Goal: Communication & Community: Answer question/provide support

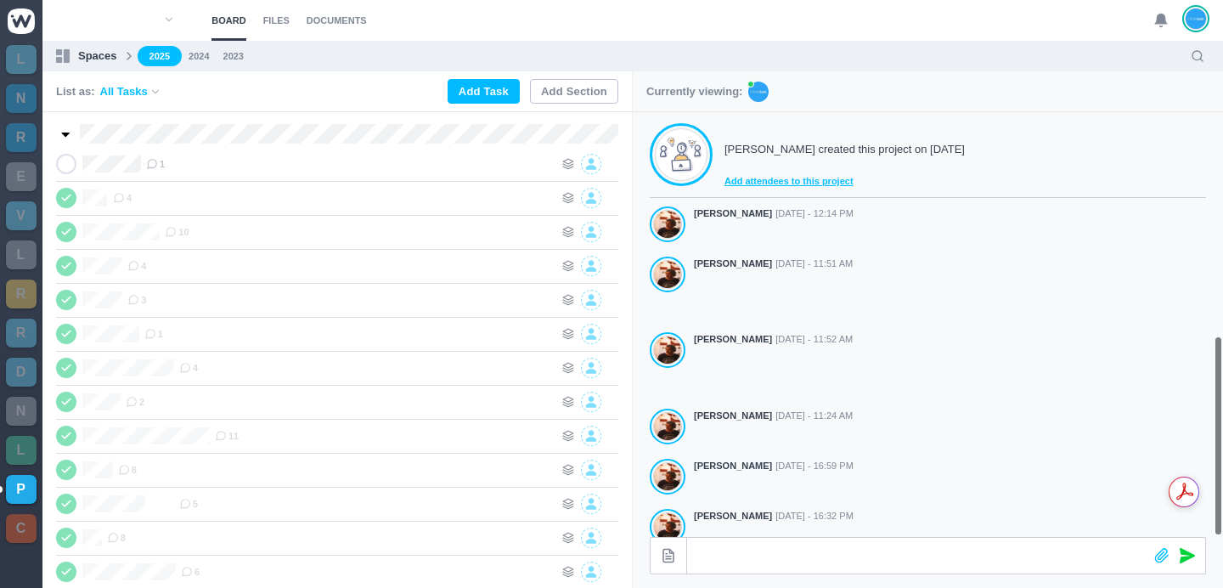
scroll to position [473, 0]
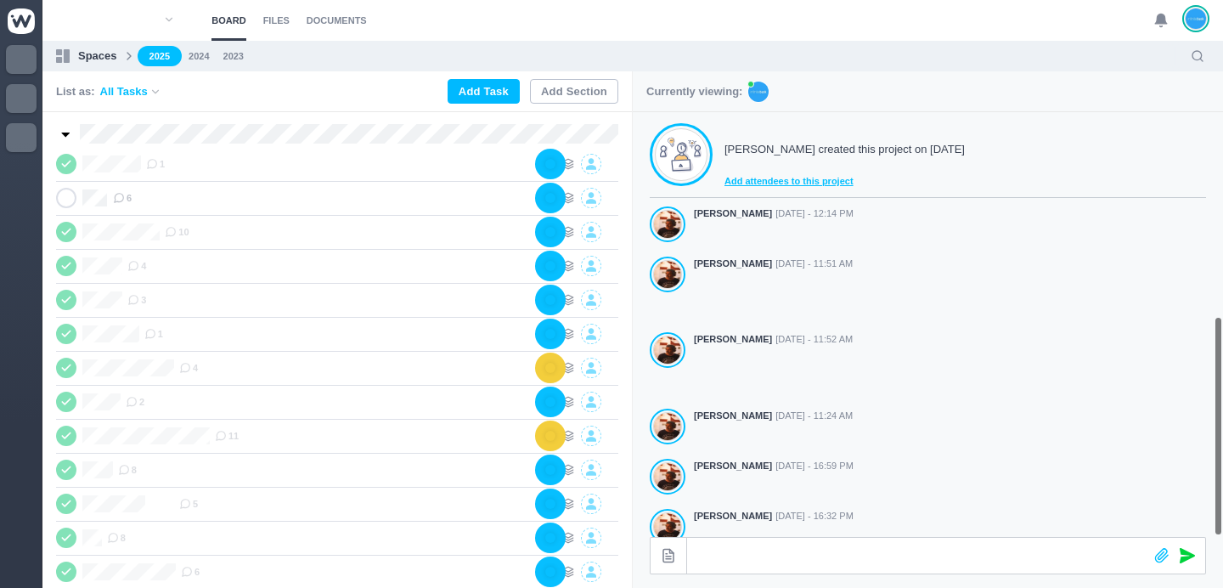
scroll to position [473, 0]
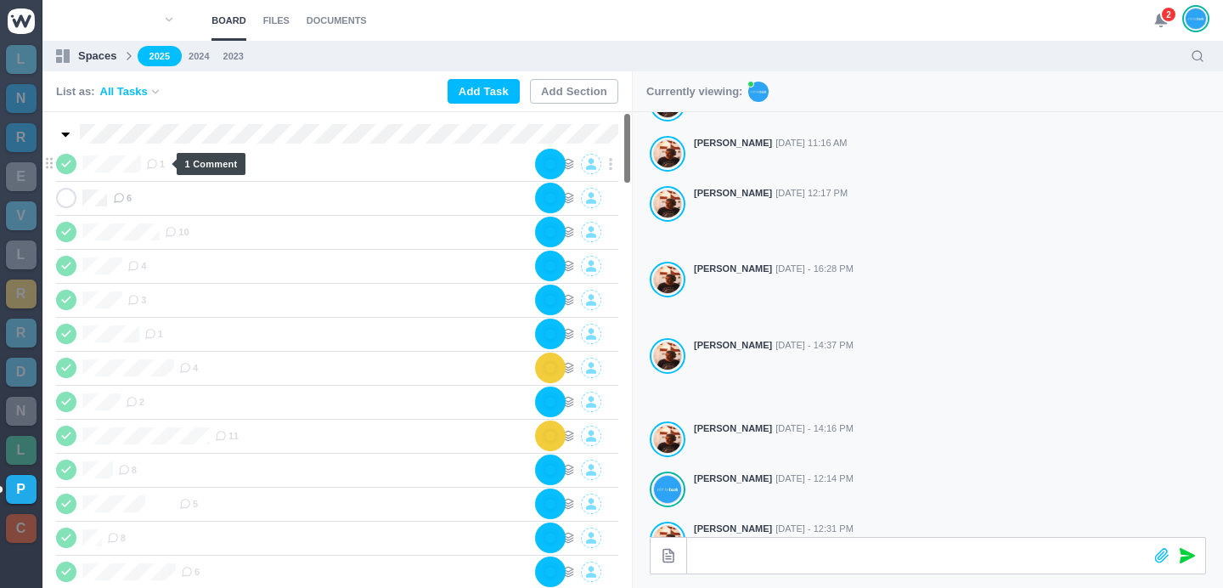
click at [158, 162] on icon at bounding box center [152, 164] width 12 height 12
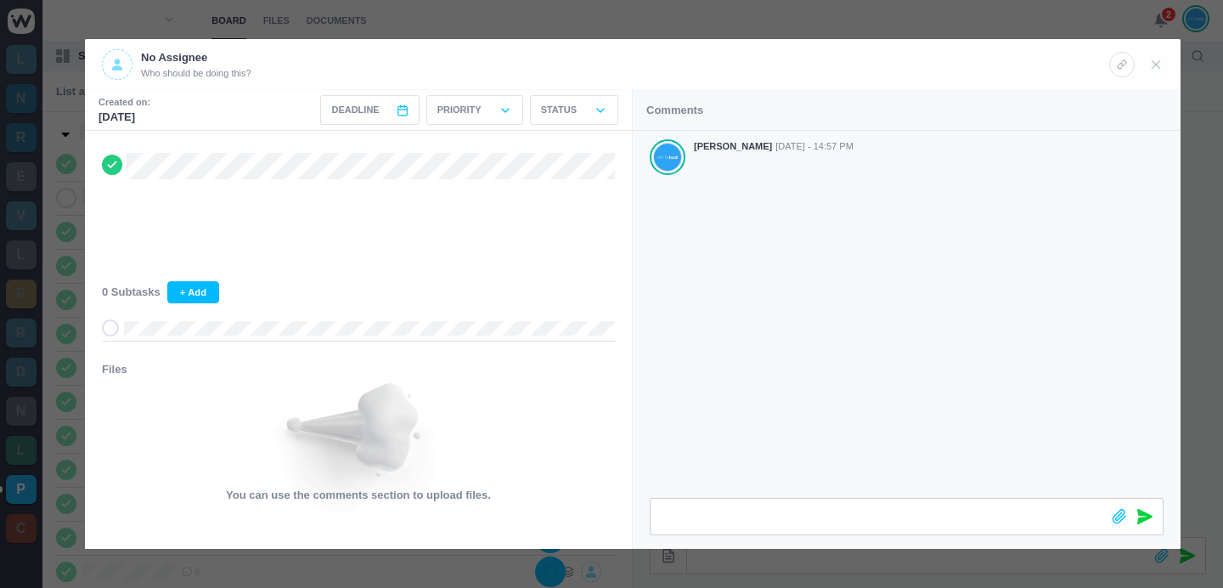
scroll to position [0, 0]
click at [937, 22] on div at bounding box center [611, 294] width 1223 height 588
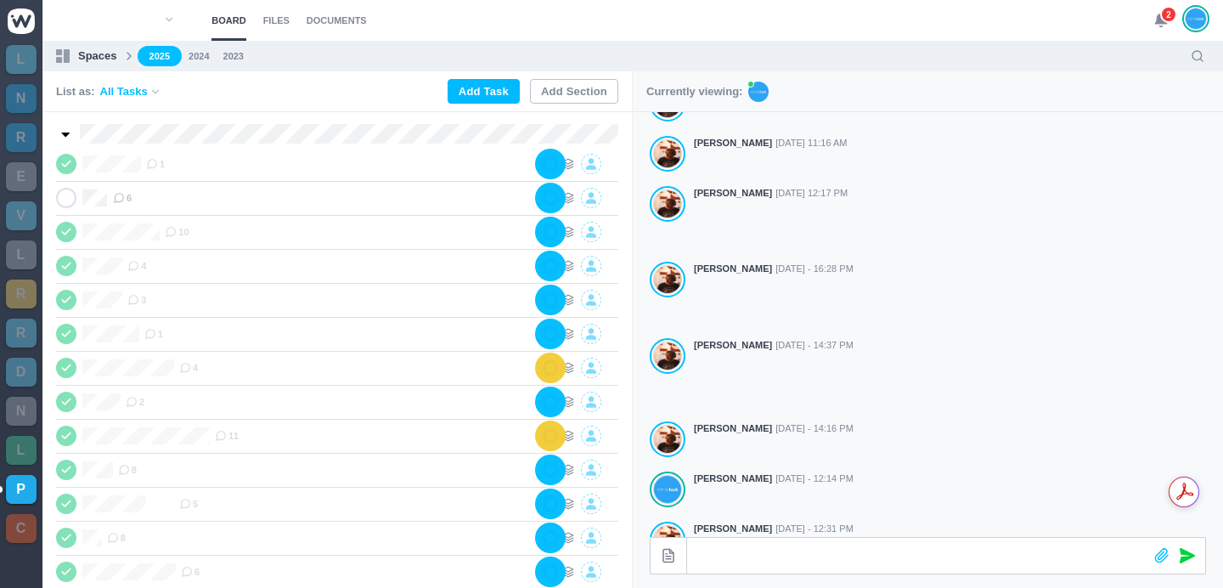
click at [1157, 17] on use at bounding box center [1161, 20] width 12 height 13
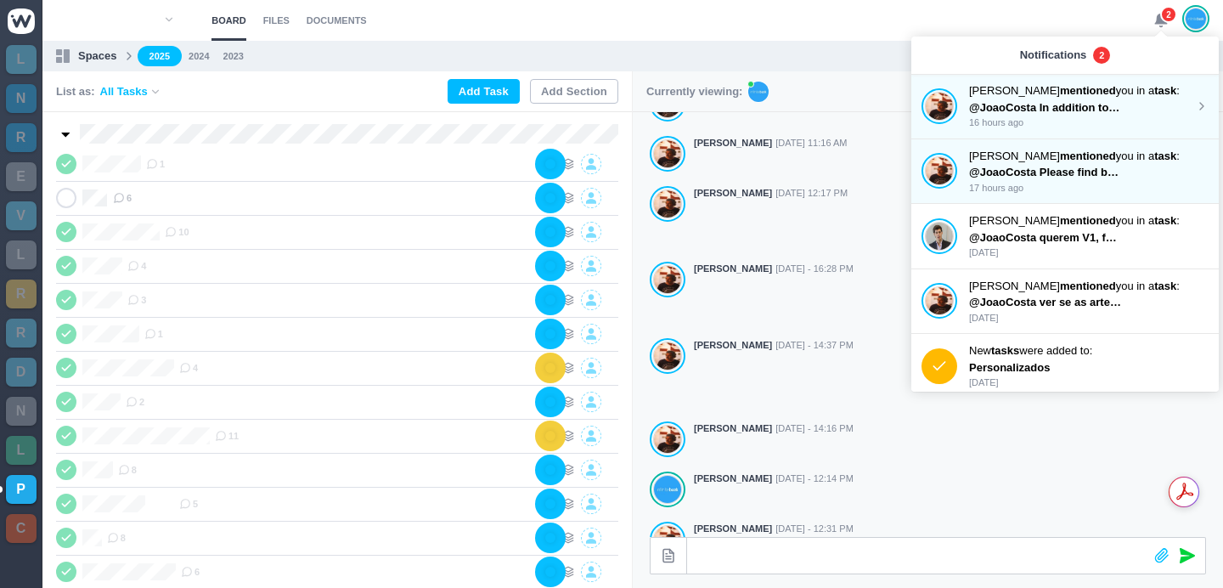
click at [1079, 104] on span "@JoaoCosta In addition to my email below, could you please add Prague under the…" at bounding box center [1240, 107] width 543 height 13
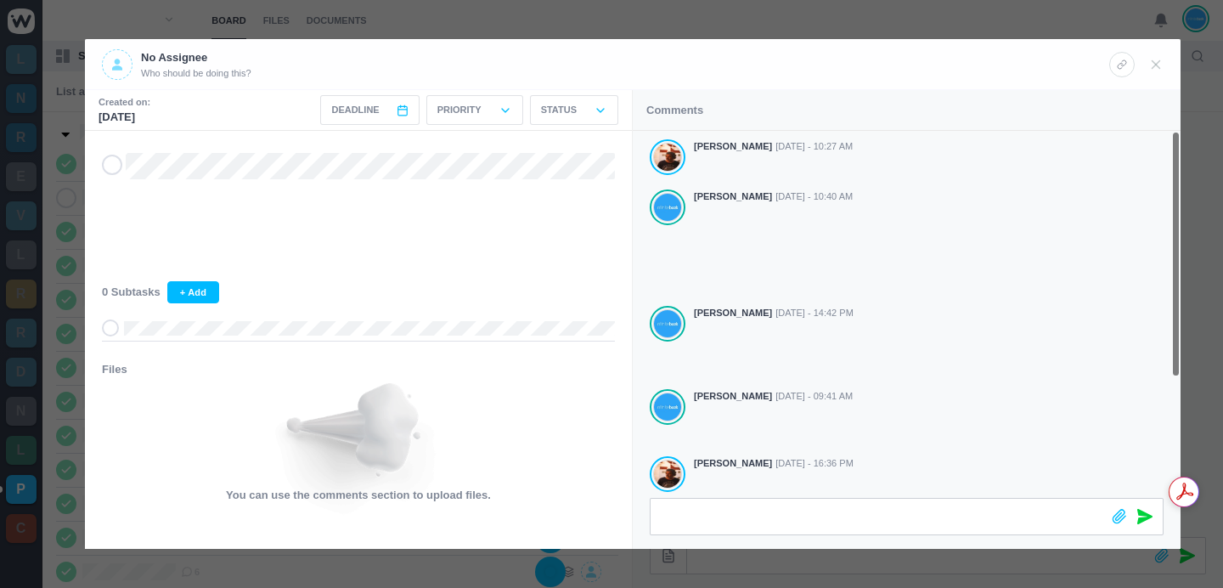
scroll to position [178, 0]
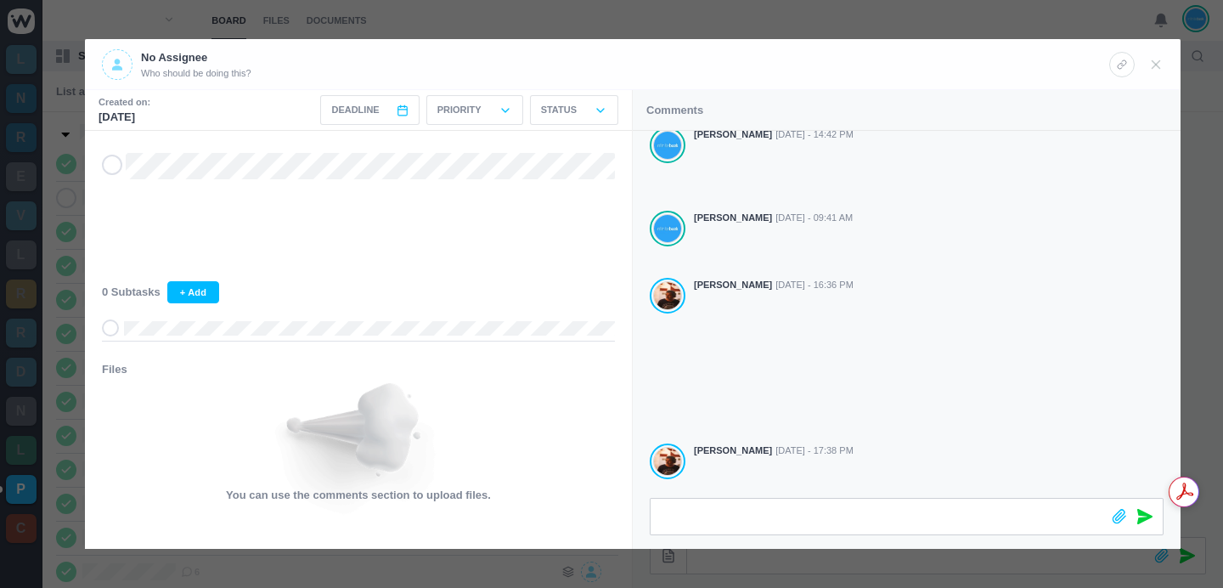
click at [870, 23] on div at bounding box center [611, 294] width 1223 height 588
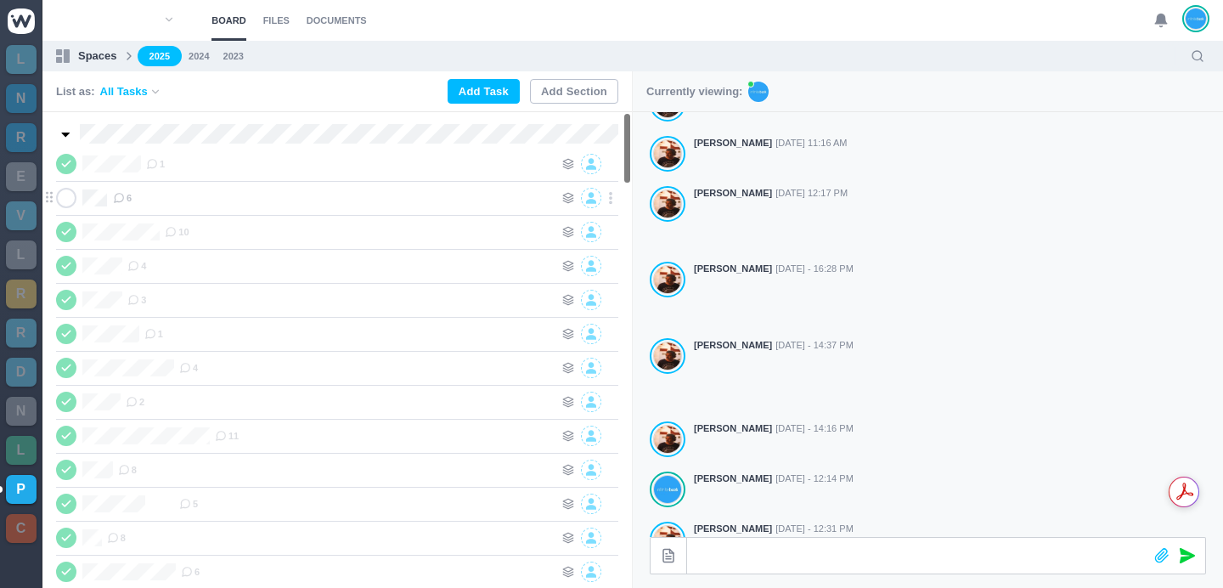
click at [121, 198] on use at bounding box center [119, 198] width 9 height 9
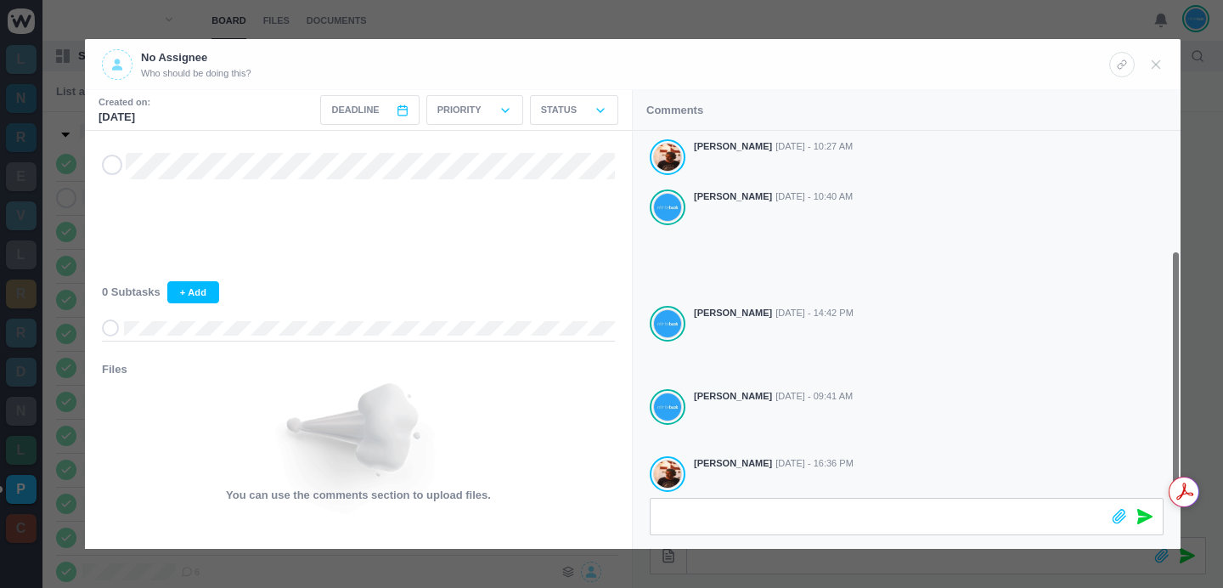
scroll to position [178, 0]
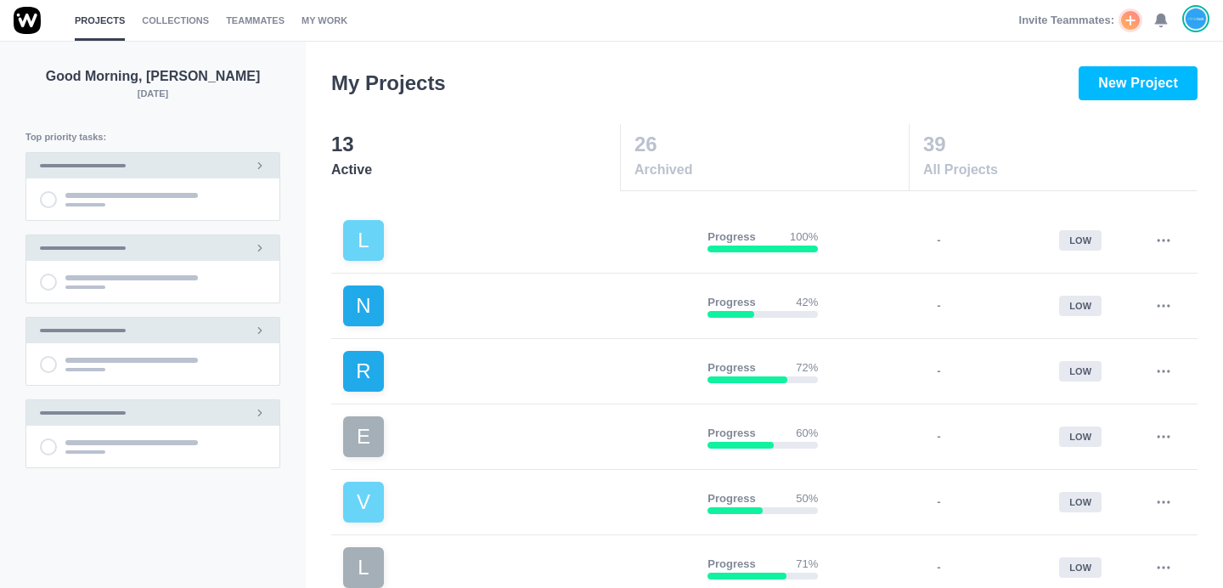
click at [1158, 16] on use at bounding box center [1161, 20] width 12 height 13
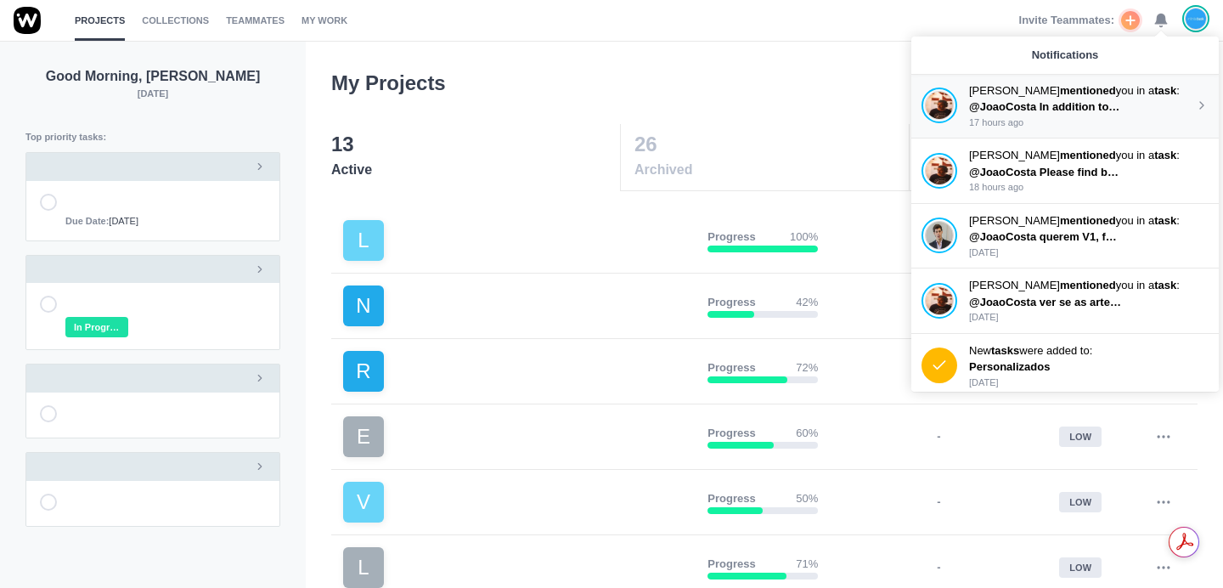
click at [1059, 103] on span "@JoaoCosta In addition to my email below, could you please add Prague under the…" at bounding box center [1240, 106] width 543 height 13
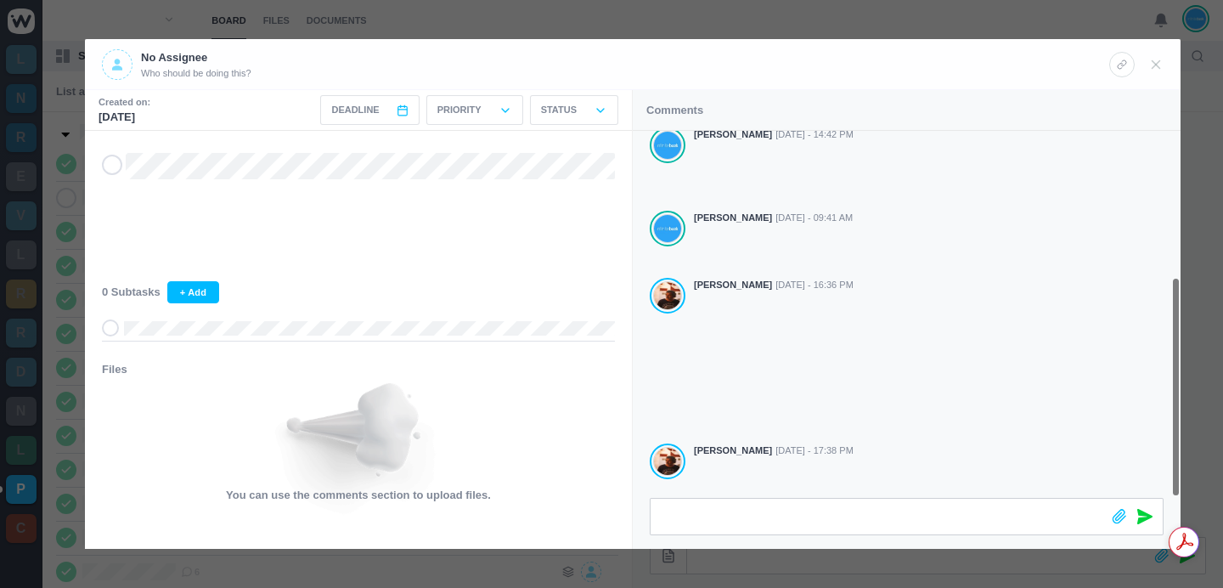
scroll to position [242, 0]
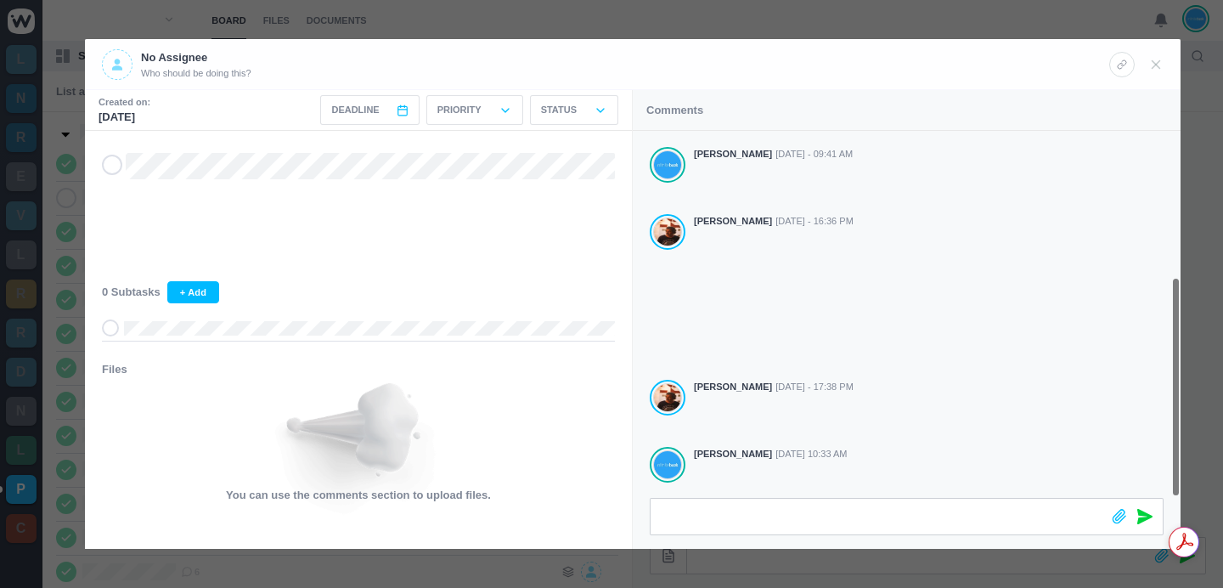
click at [605, 17] on div at bounding box center [611, 294] width 1223 height 588
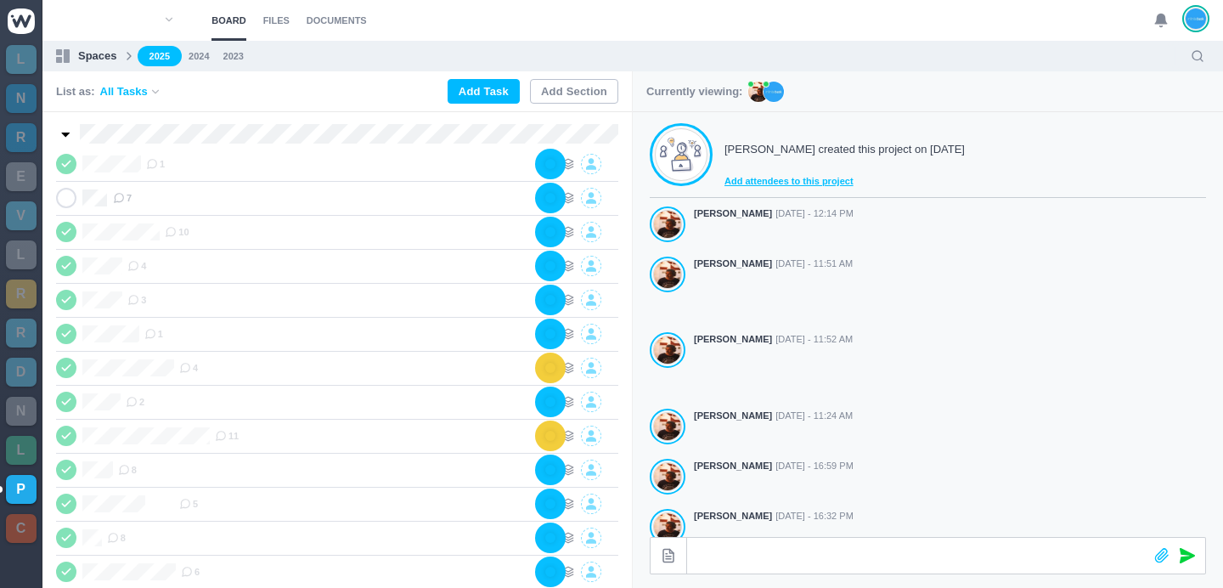
scroll to position [473, 0]
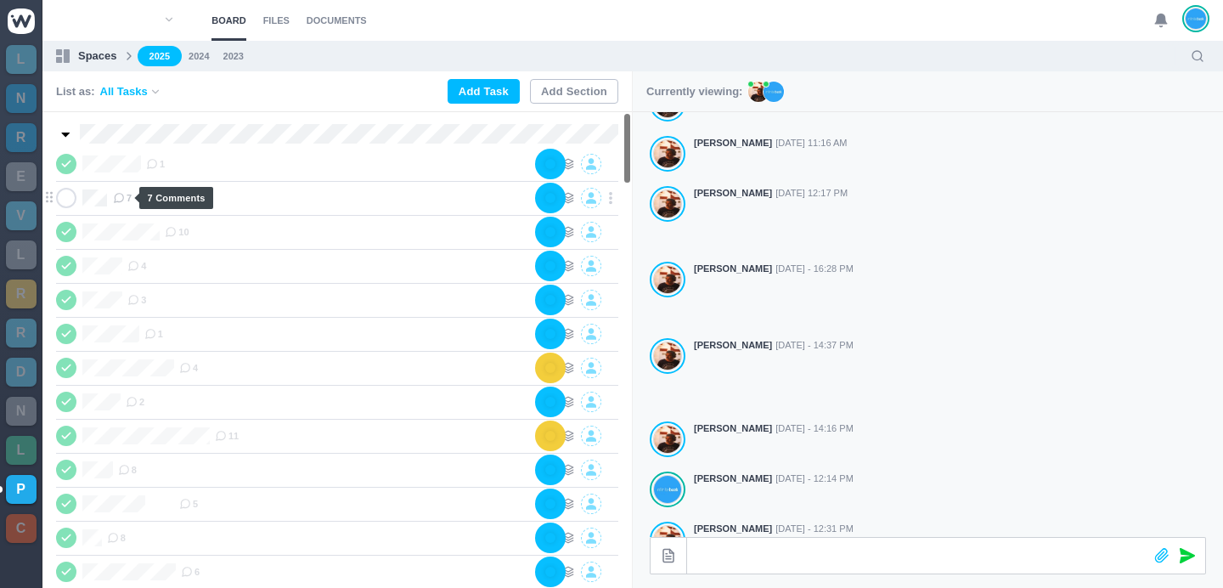
click at [121, 200] on use at bounding box center [119, 198] width 9 height 9
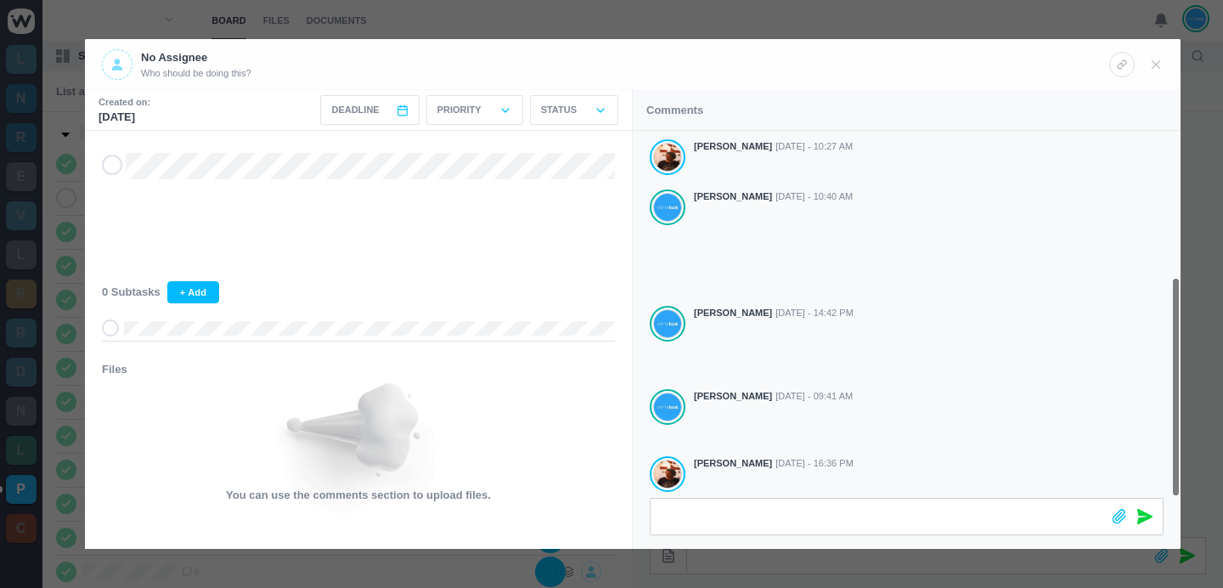
scroll to position [242, 0]
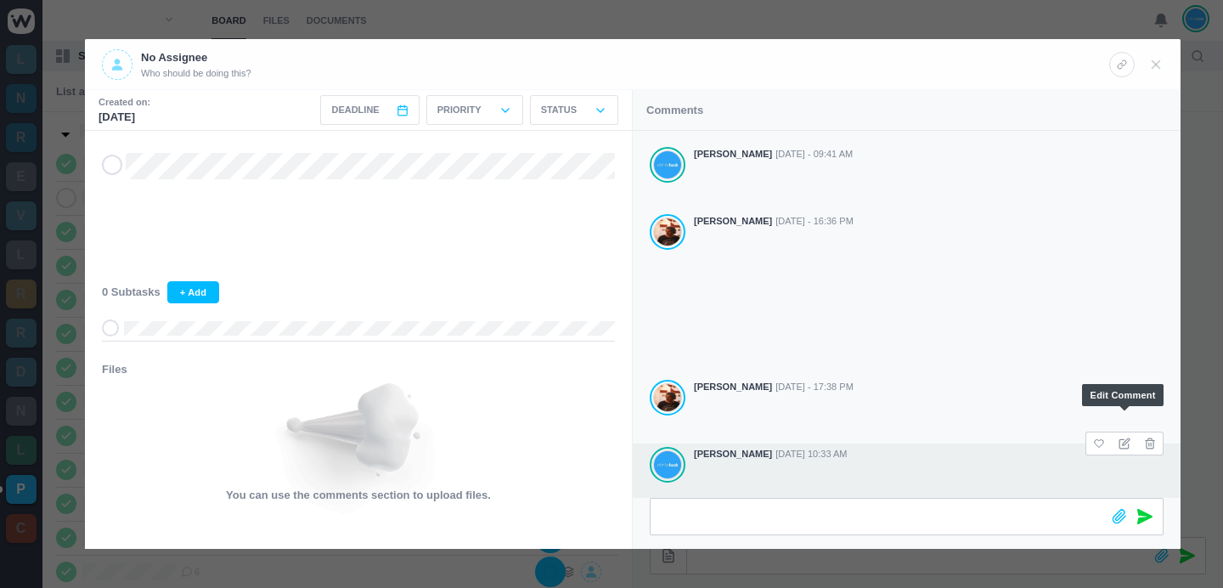
click at [1127, 437] on icon at bounding box center [1124, 443] width 12 height 12
click at [729, 18] on div at bounding box center [611, 294] width 1223 height 588
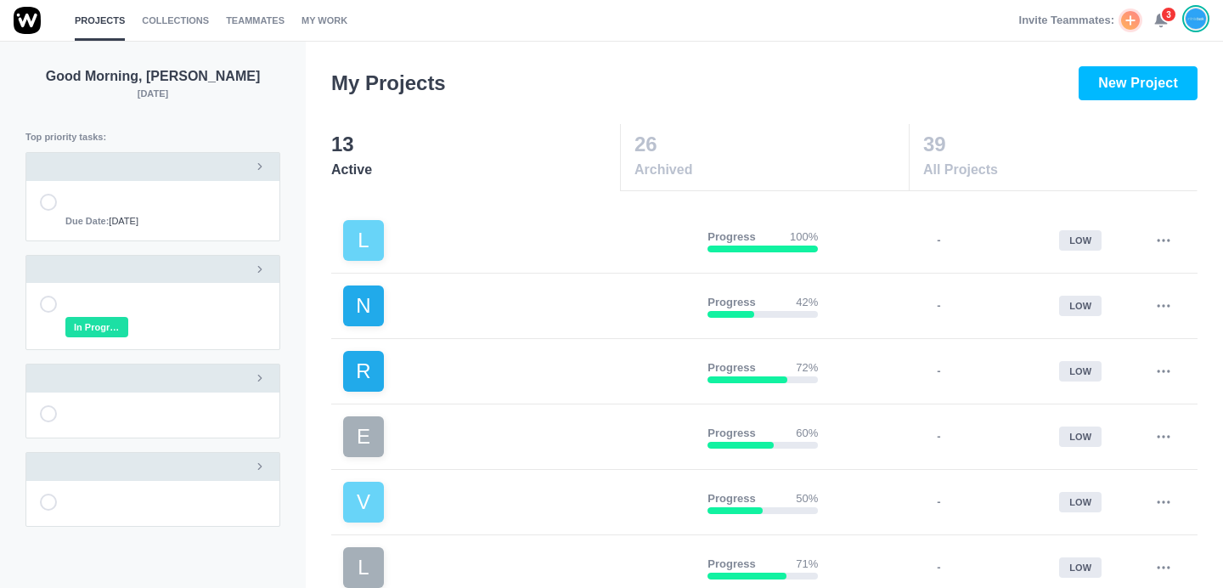
click at [1160, 15] on span "3" at bounding box center [1168, 14] width 17 height 17
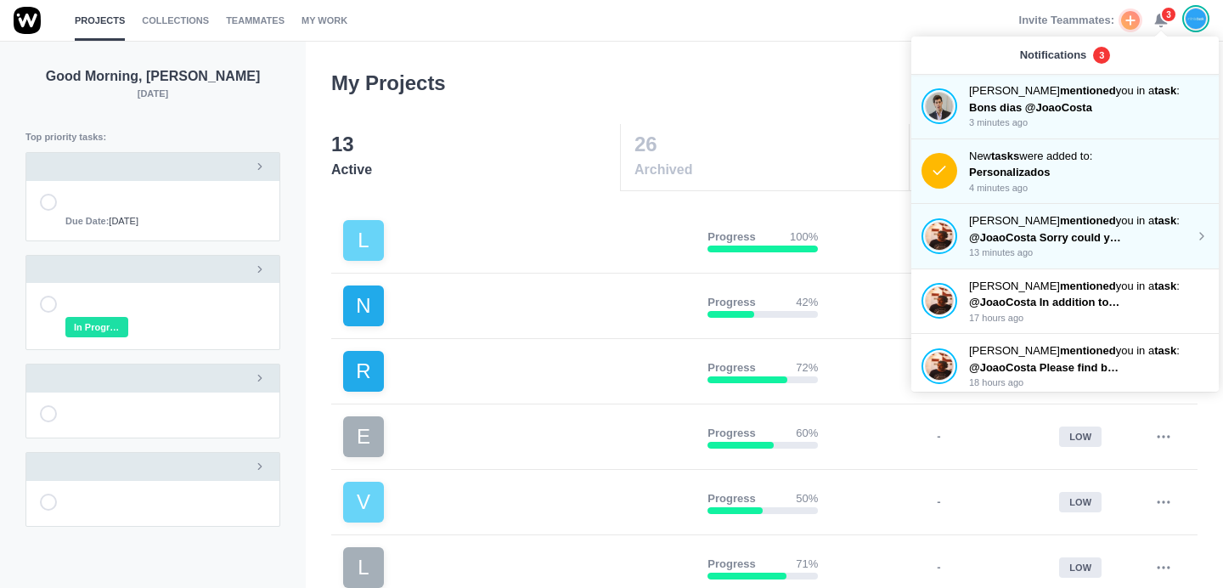
click at [1103, 235] on span "@JoaoCosta Sorry could you please remove the “vorasidenib tablets” below the lo…" at bounding box center [1243, 237] width 548 height 13
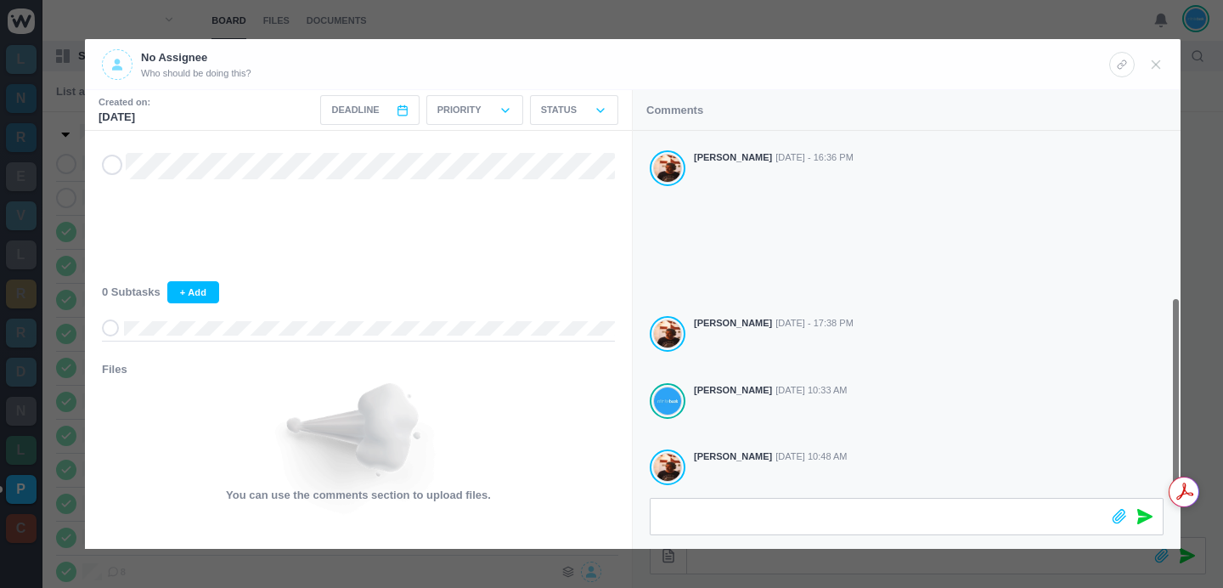
click at [982, 25] on div at bounding box center [611, 294] width 1223 height 588
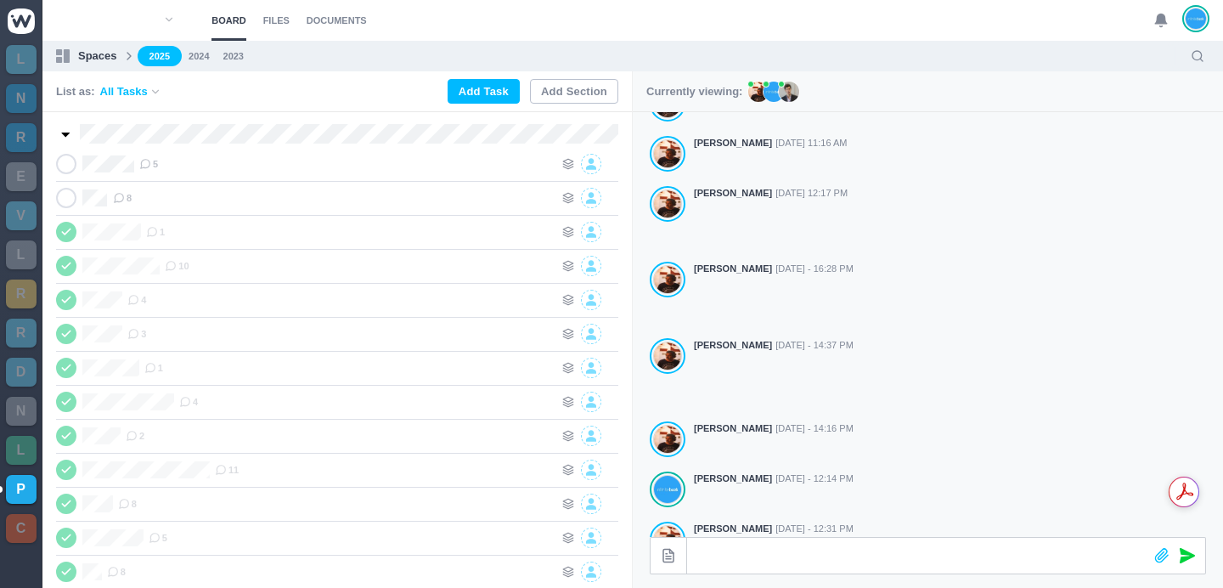
scroll to position [285, 0]
click at [149, 160] on use at bounding box center [145, 164] width 9 height 9
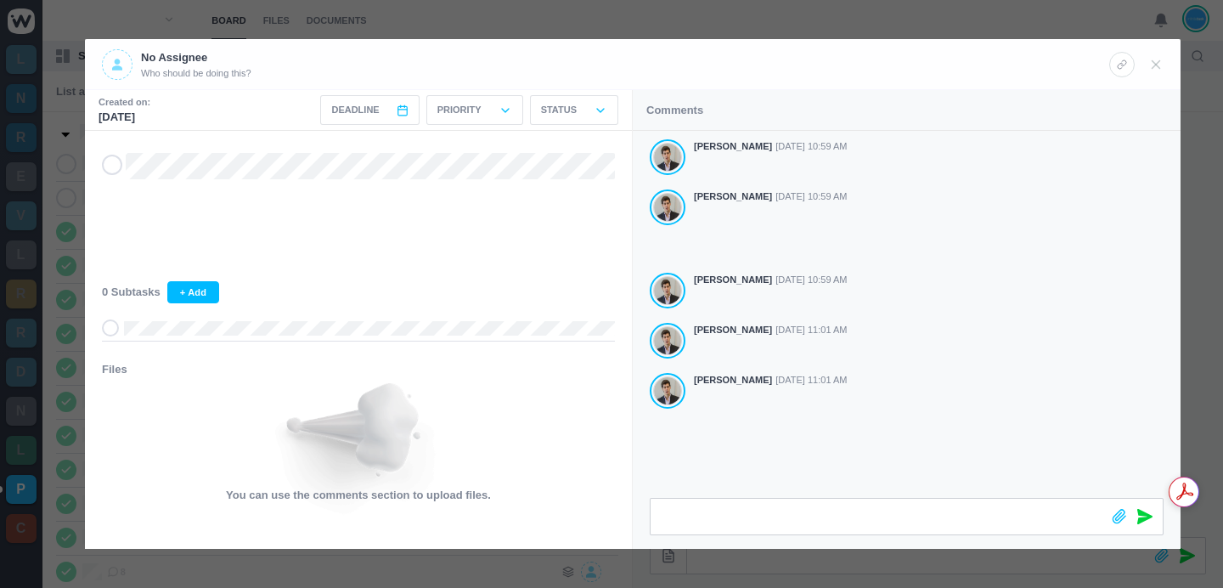
click at [825, 443] on div "Pedro Lopes Sep 25 - 10:59 AM Pedro Lopes Sep 25 - 10:59 AM Pedro Lopes Sep 25 …" at bounding box center [907, 314] width 548 height 367
click at [931, 23] on div at bounding box center [611, 294] width 1223 height 588
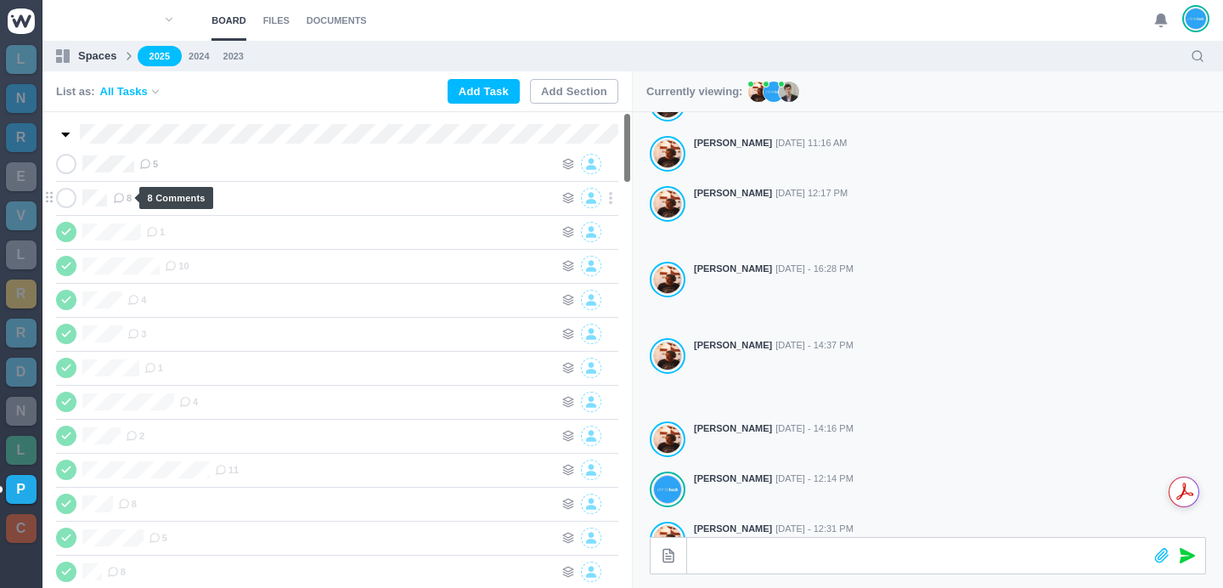
click at [126, 200] on span "8" at bounding box center [122, 198] width 19 height 14
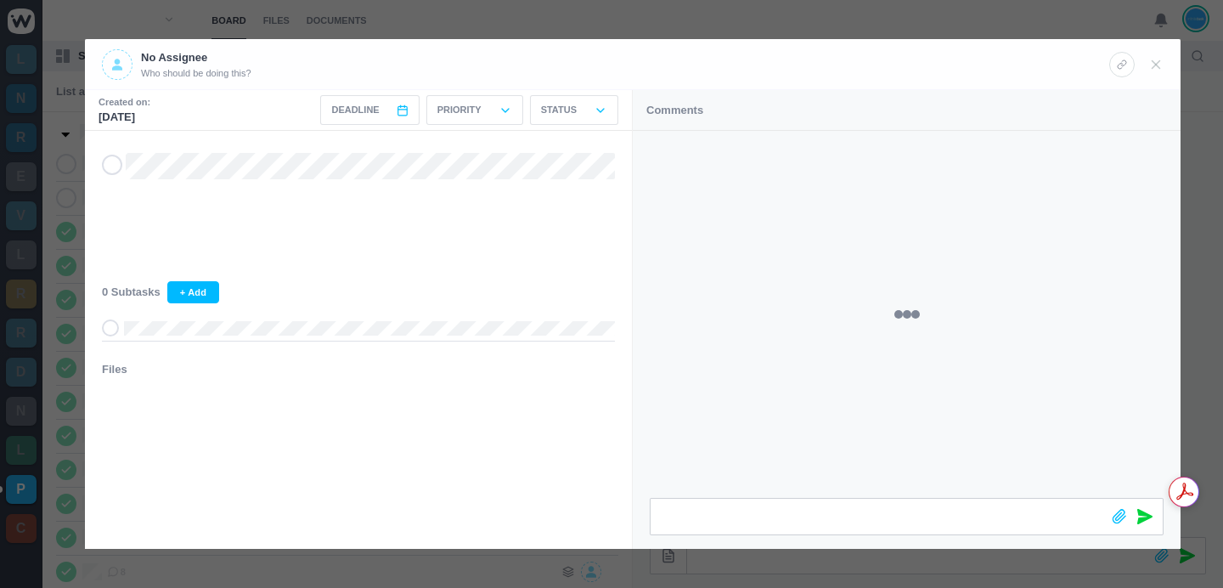
click at [796, 481] on span at bounding box center [907, 314] width 548 height 367
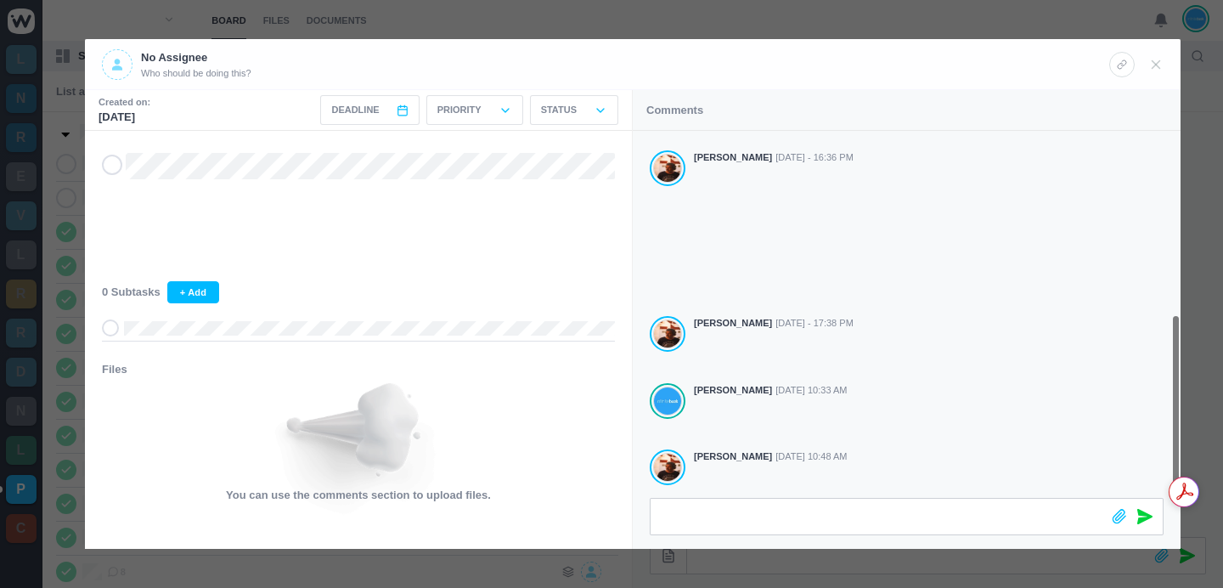
scroll to position [369, 0]
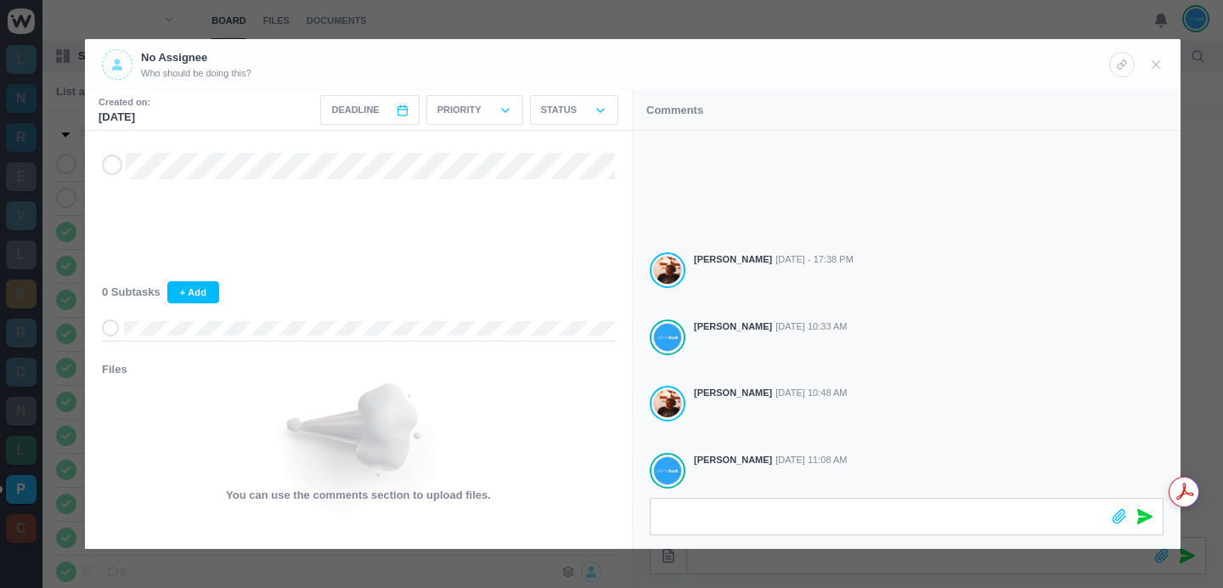
click at [773, 13] on div at bounding box center [611, 294] width 1223 height 588
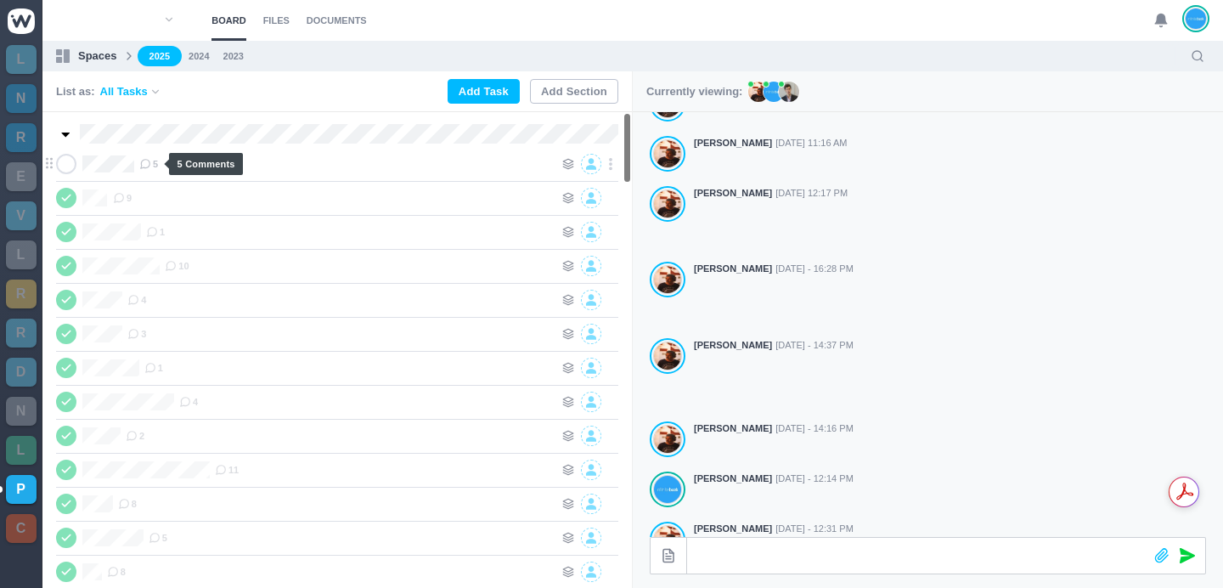
click at [153, 160] on span "5" at bounding box center [148, 164] width 19 height 14
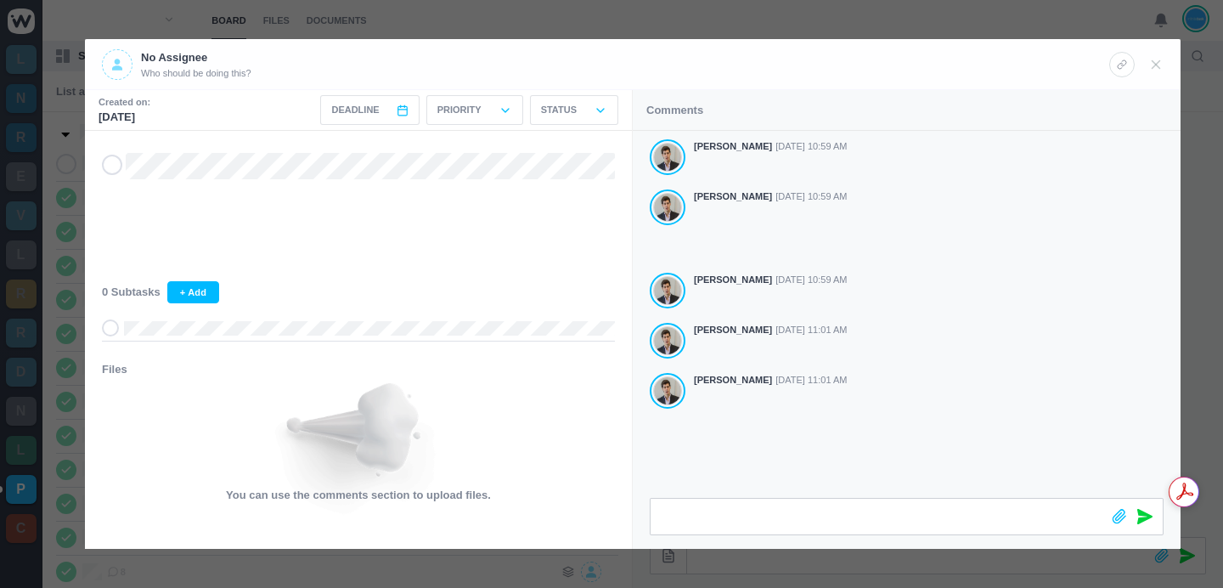
click at [780, 464] on div "Pedro Lopes Sep 25 - 10:59 AM Pedro Lopes Sep 25 - 10:59 AM Pedro Lopes Sep 25 …" at bounding box center [907, 314] width 548 height 367
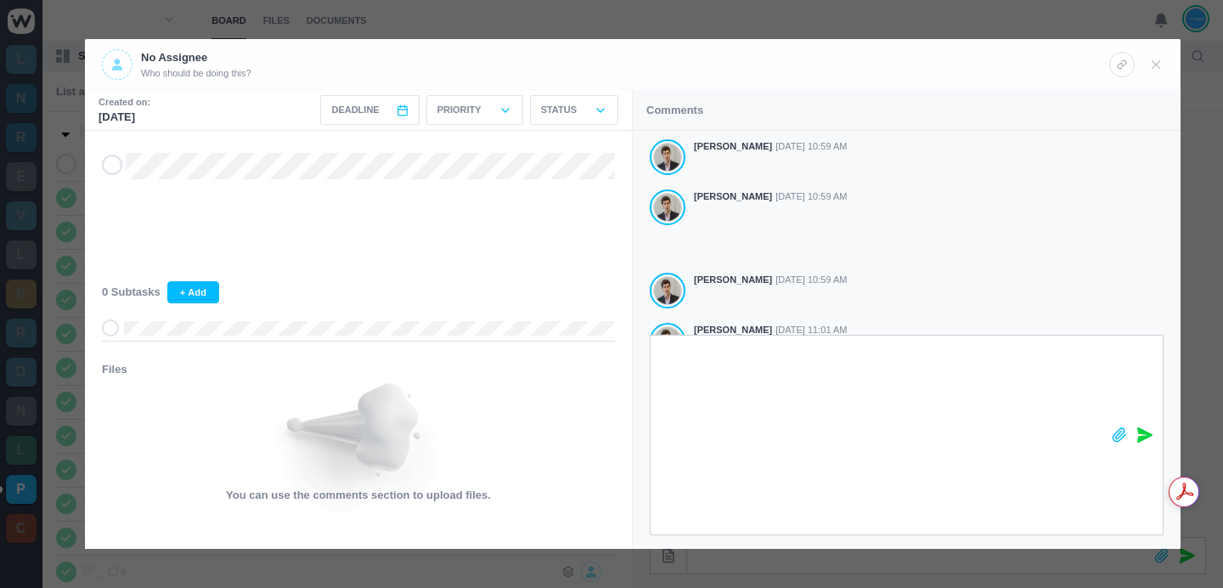
click at [1102, 500] on div at bounding box center [1131, 435] width 61 height 200
click at [1102, 501] on div at bounding box center [1131, 435] width 61 height 200
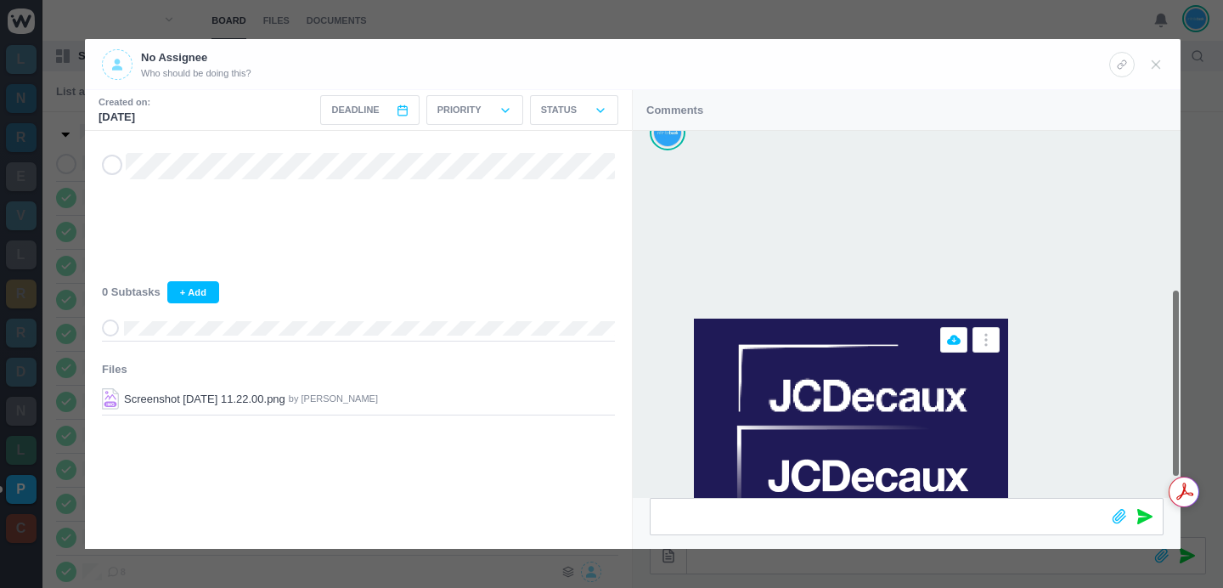
scroll to position [176, 0]
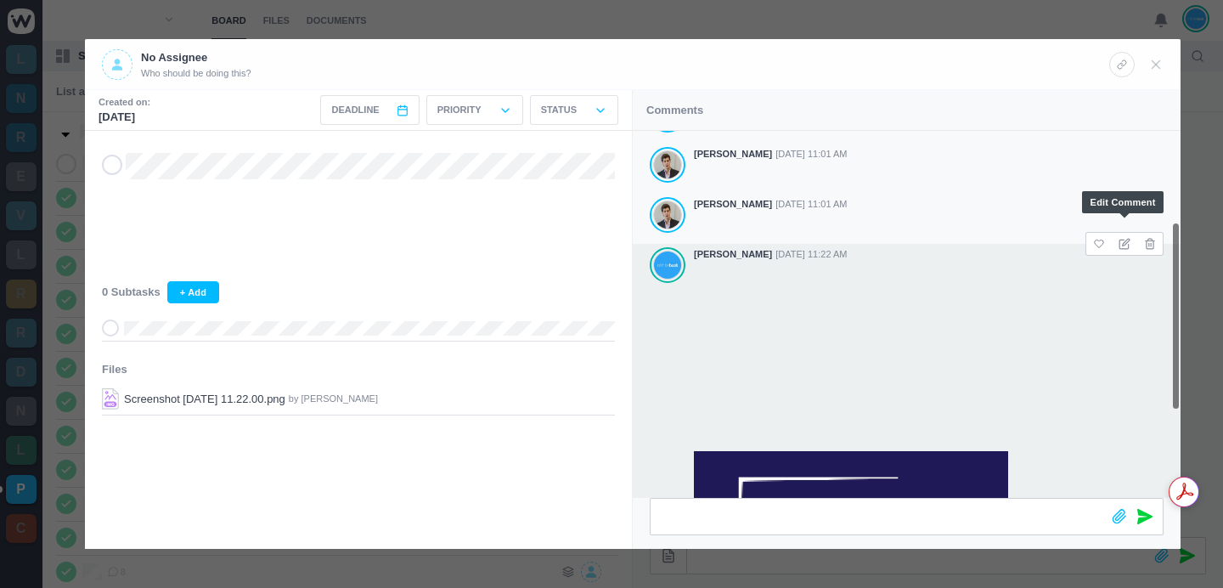
click at [1127, 240] on span at bounding box center [1124, 244] width 25 height 22
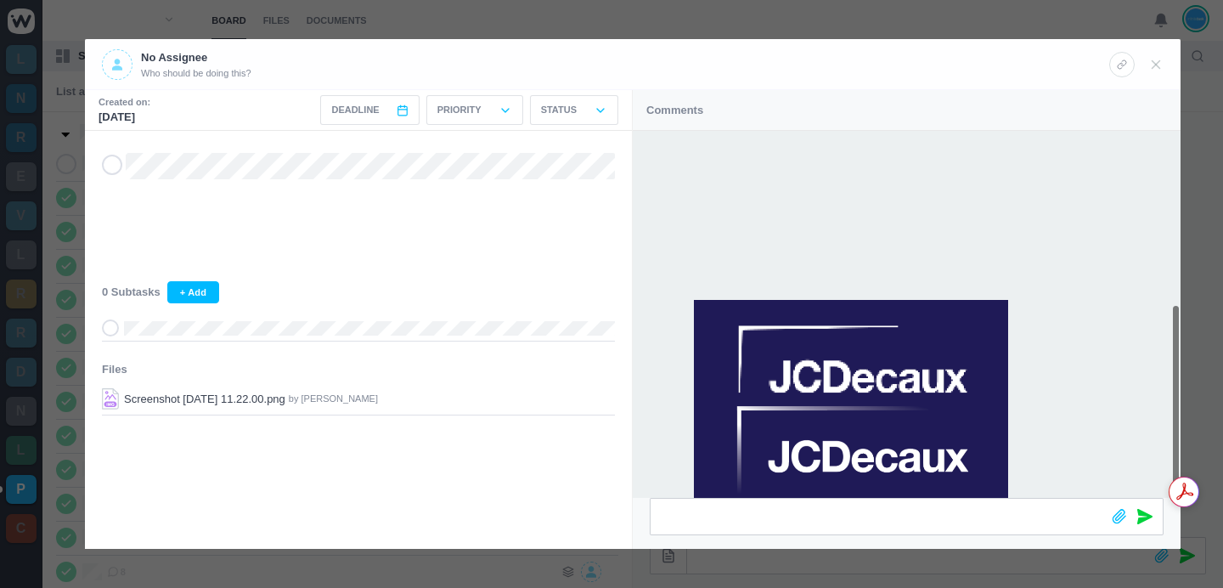
scroll to position [511, 0]
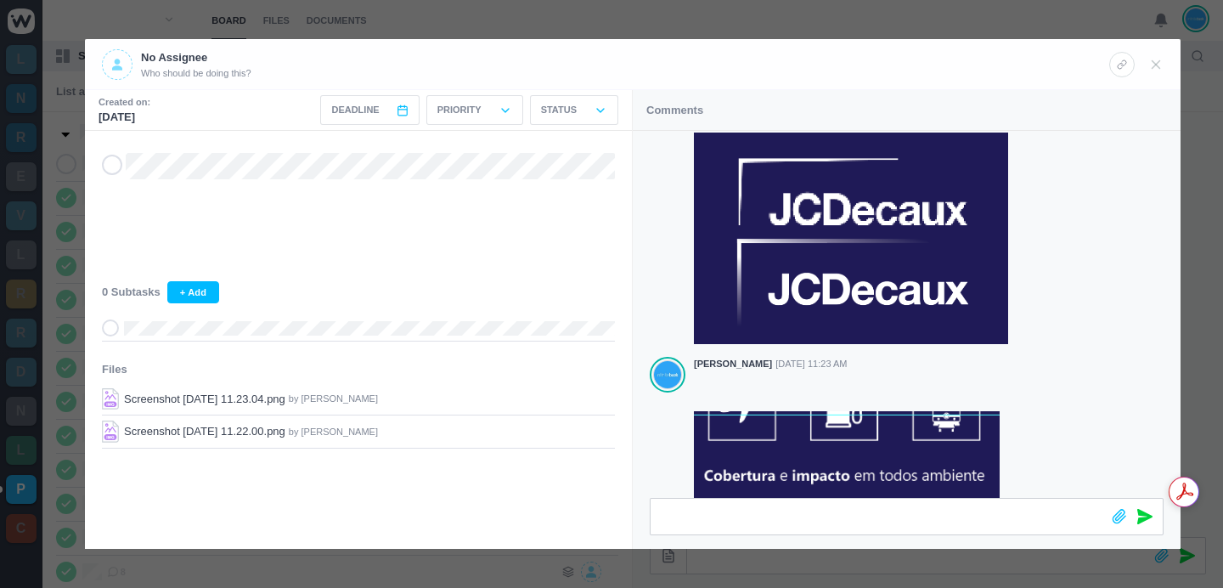
click at [836, 36] on div at bounding box center [611, 294] width 1223 height 588
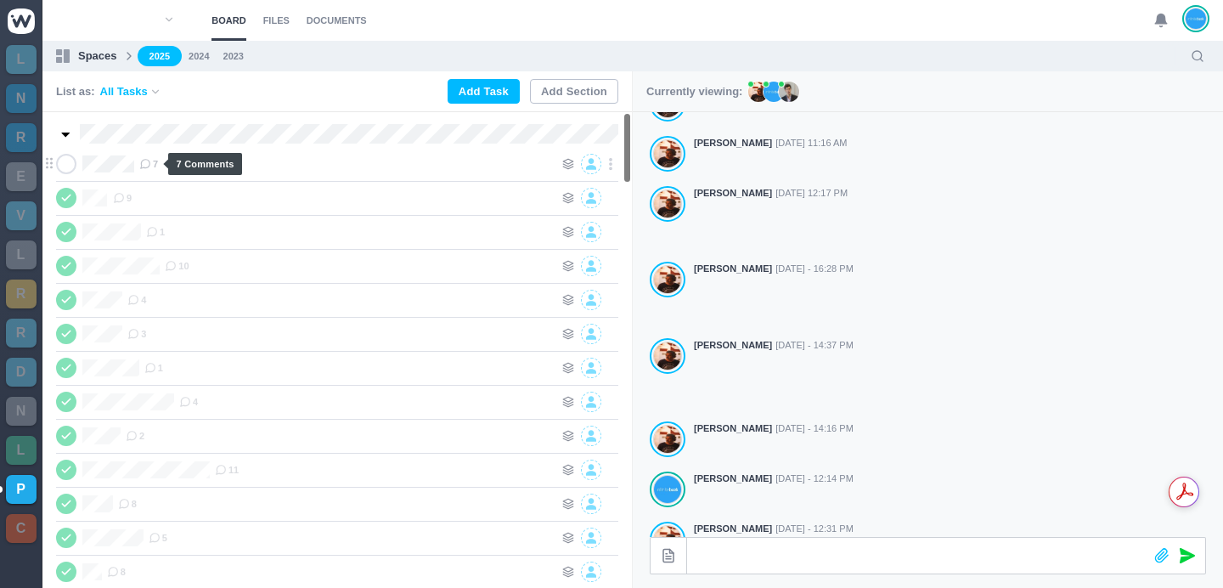
click at [150, 165] on use at bounding box center [145, 164] width 9 height 9
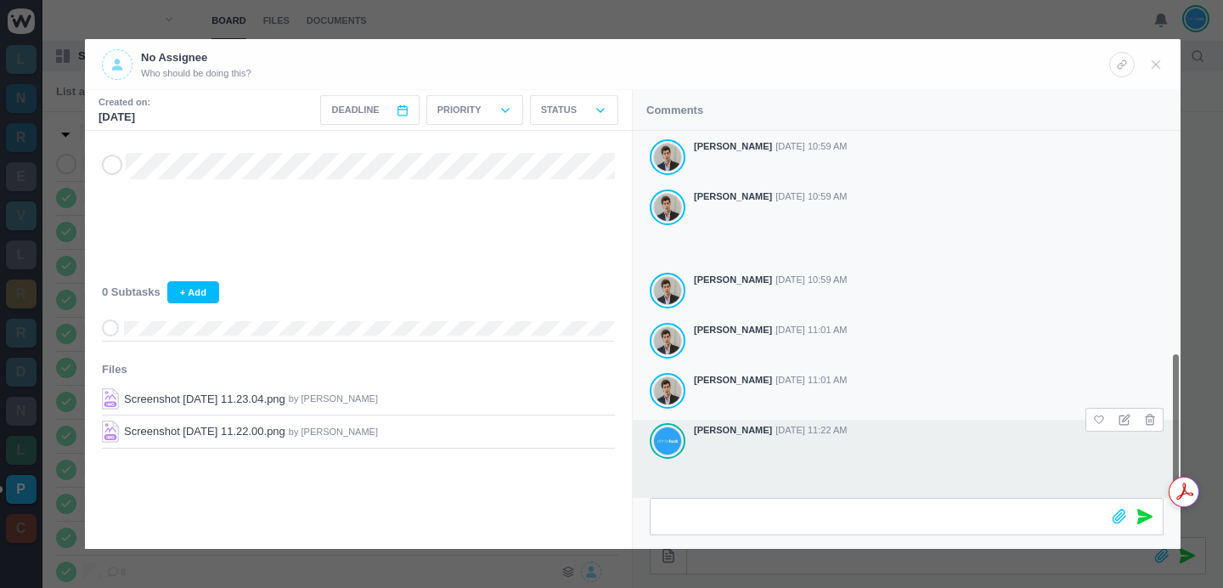
scroll to position [560, 0]
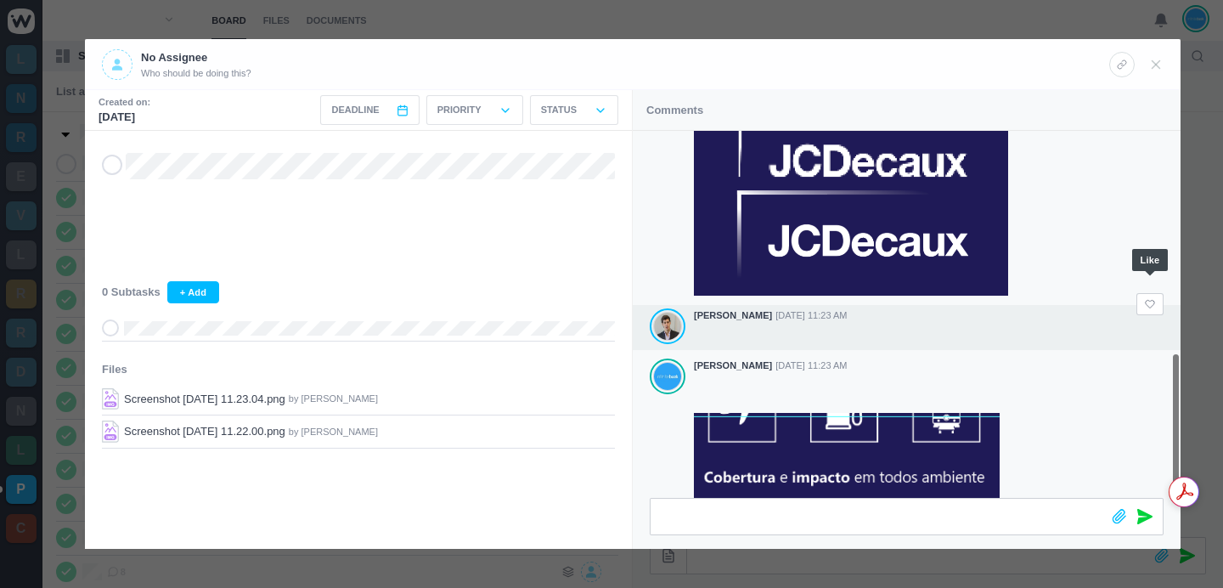
click at [1150, 299] on icon at bounding box center [1150, 304] width 12 height 10
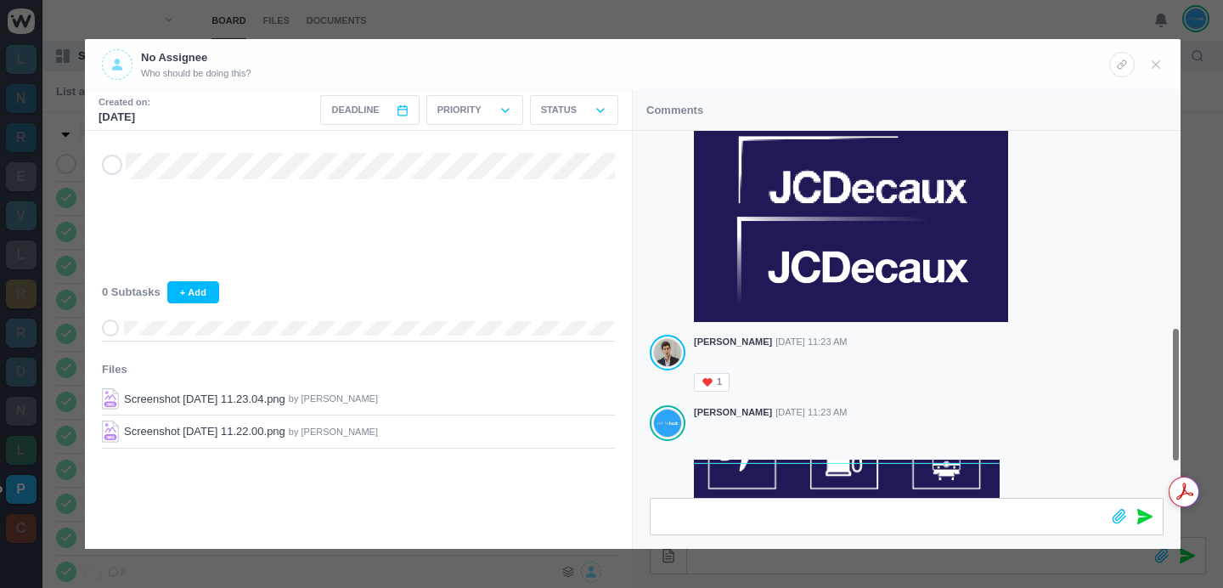
scroll to position [628, 0]
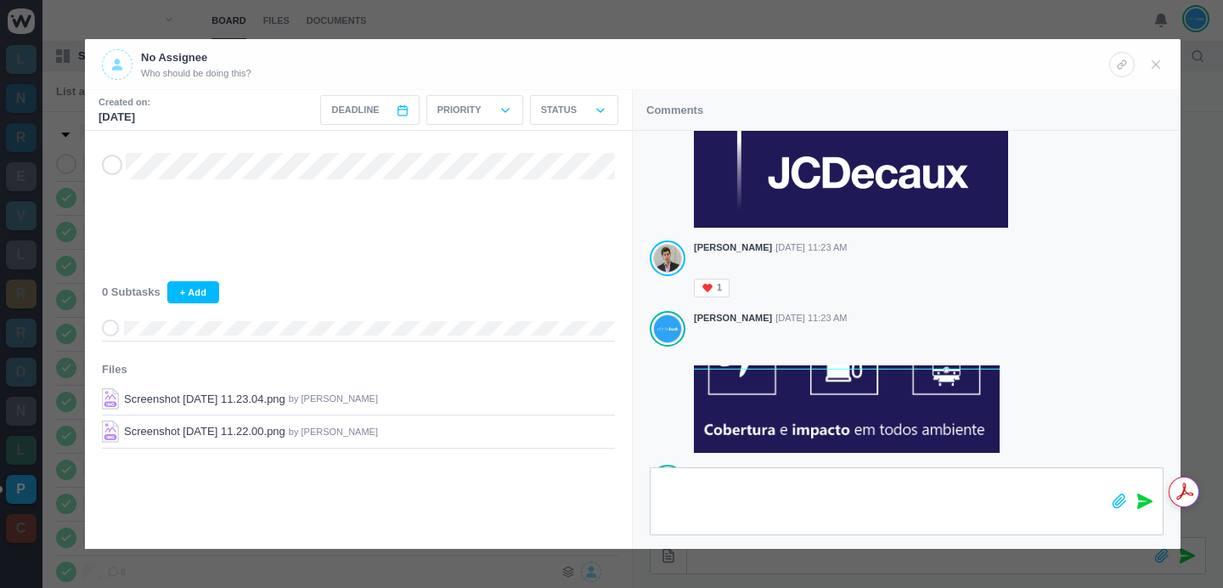
click at [639, 521] on div at bounding box center [907, 508] width 548 height 82
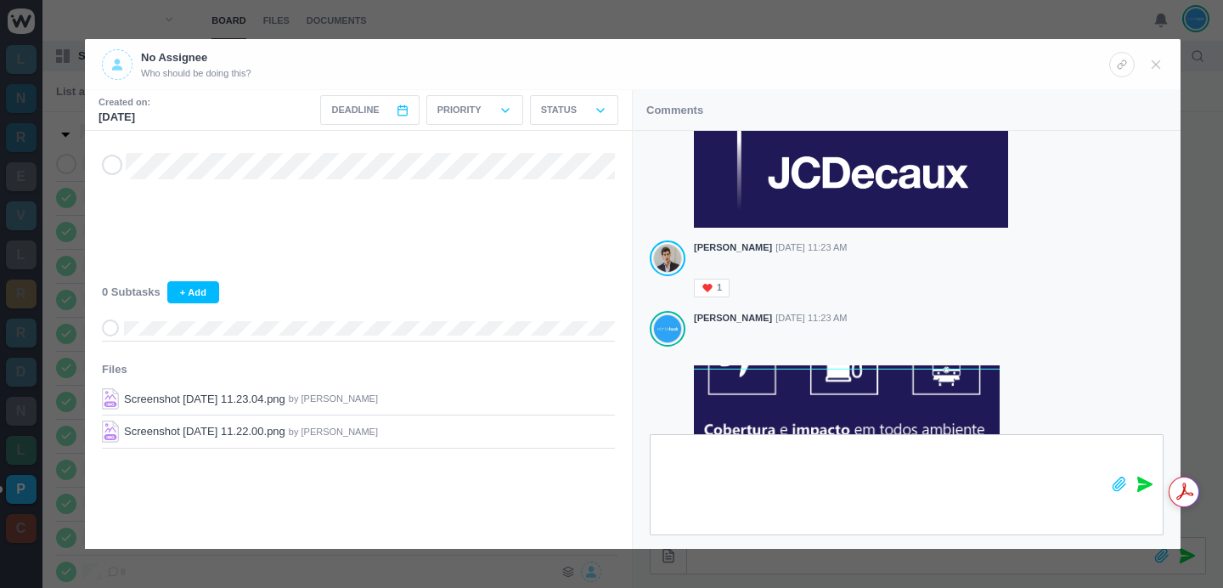
click at [653, 500] on div at bounding box center [875, 485] width 451 height 100
click at [1143, 491] on icon at bounding box center [1144, 483] width 15 height 15
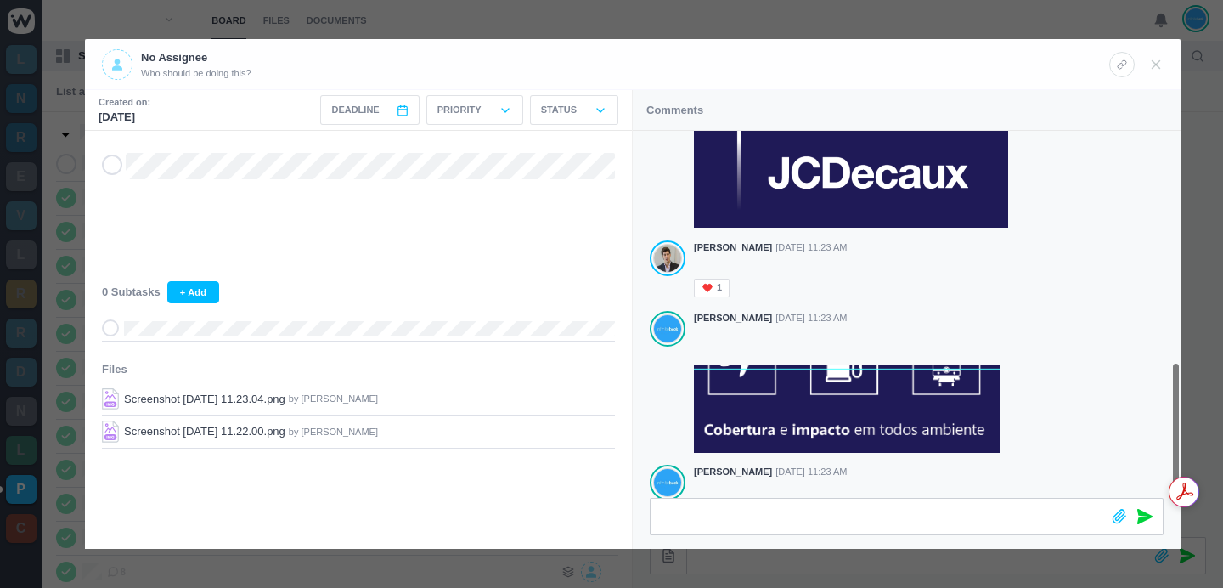
scroll to position [741, 0]
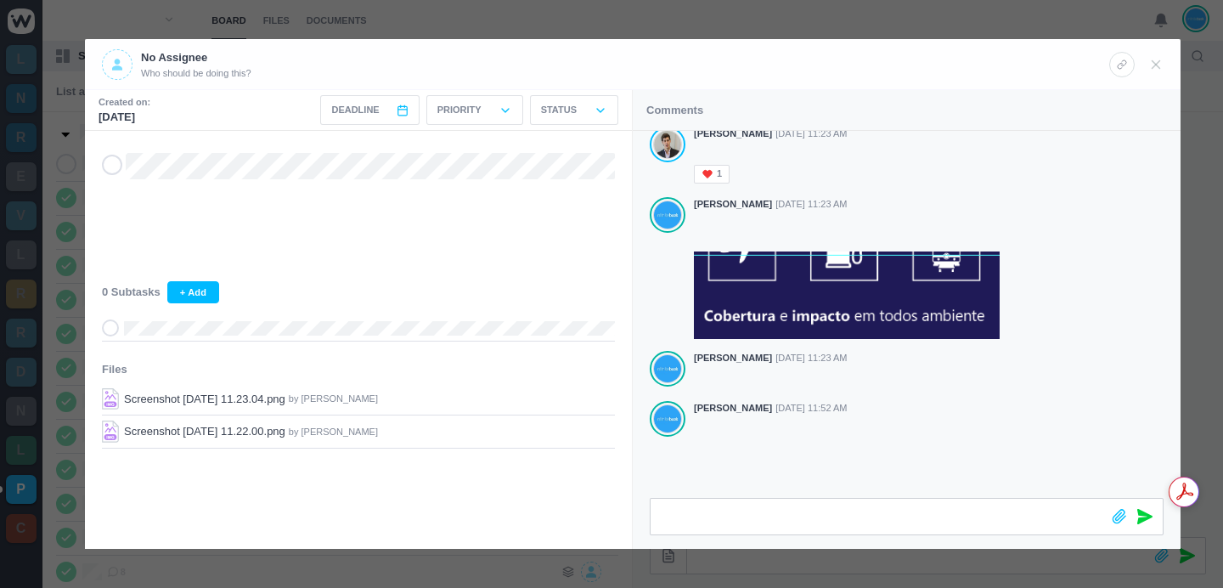
click at [769, 48] on header "No Assignee Who should be doing this?" at bounding box center [632, 64] width 1095 height 51
click at [772, 14] on div at bounding box center [611, 294] width 1223 height 588
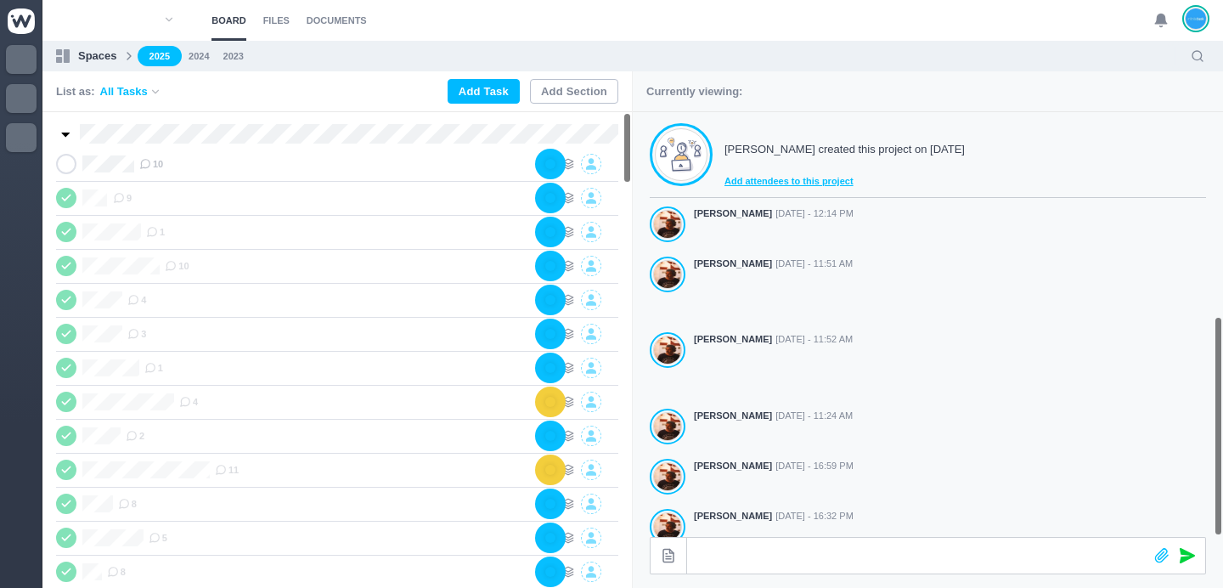
scroll to position [473, 0]
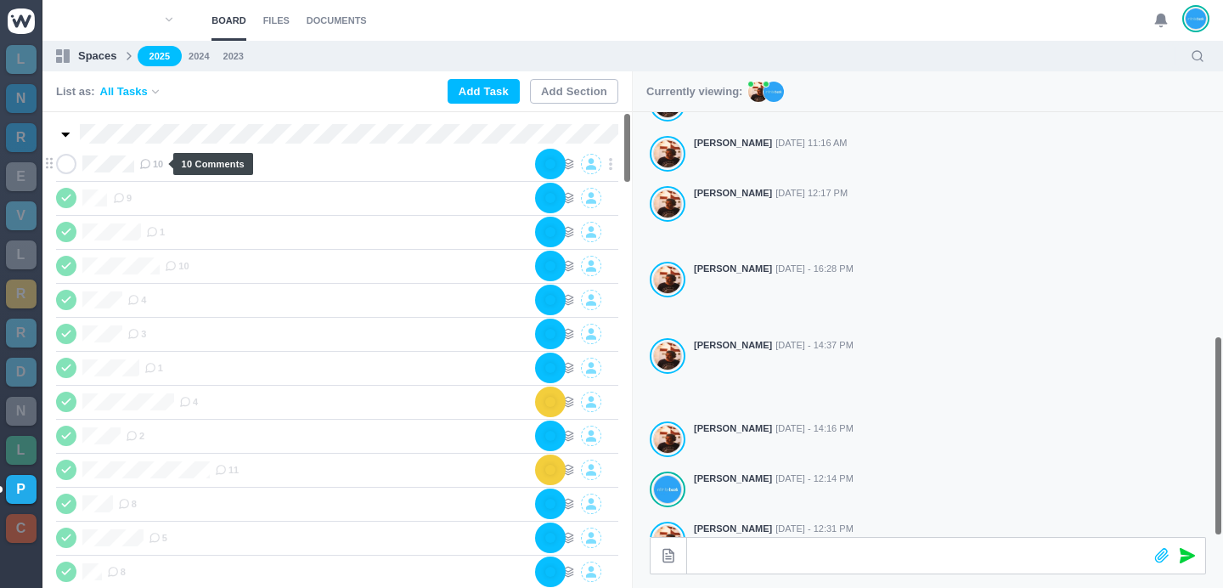
click at [160, 162] on span "10" at bounding box center [151, 164] width 24 height 14
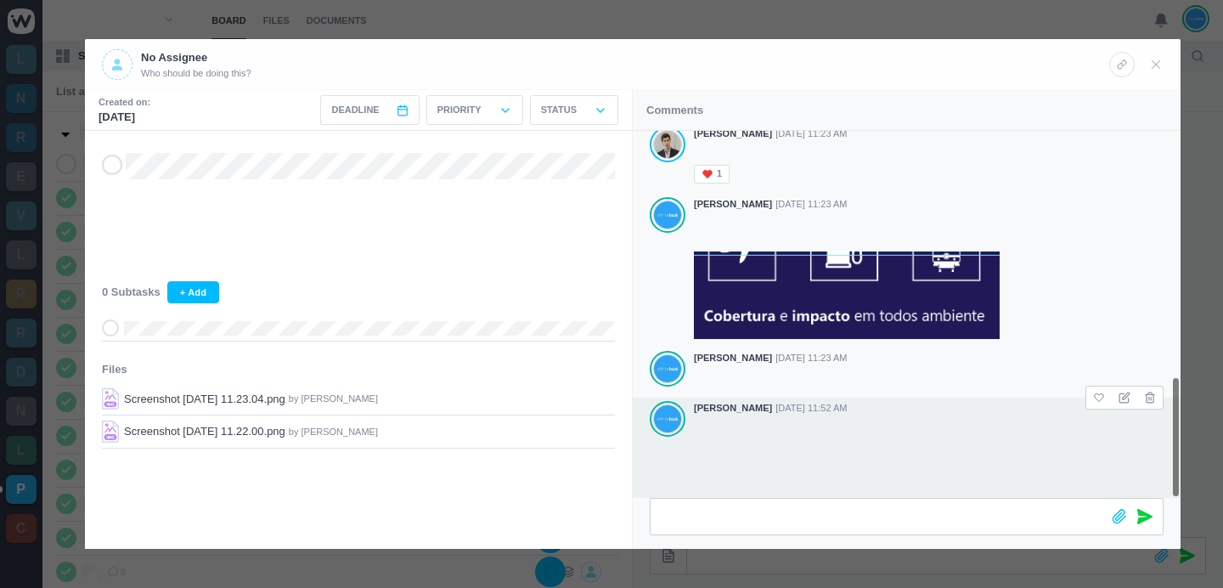
scroll to position [0, 0]
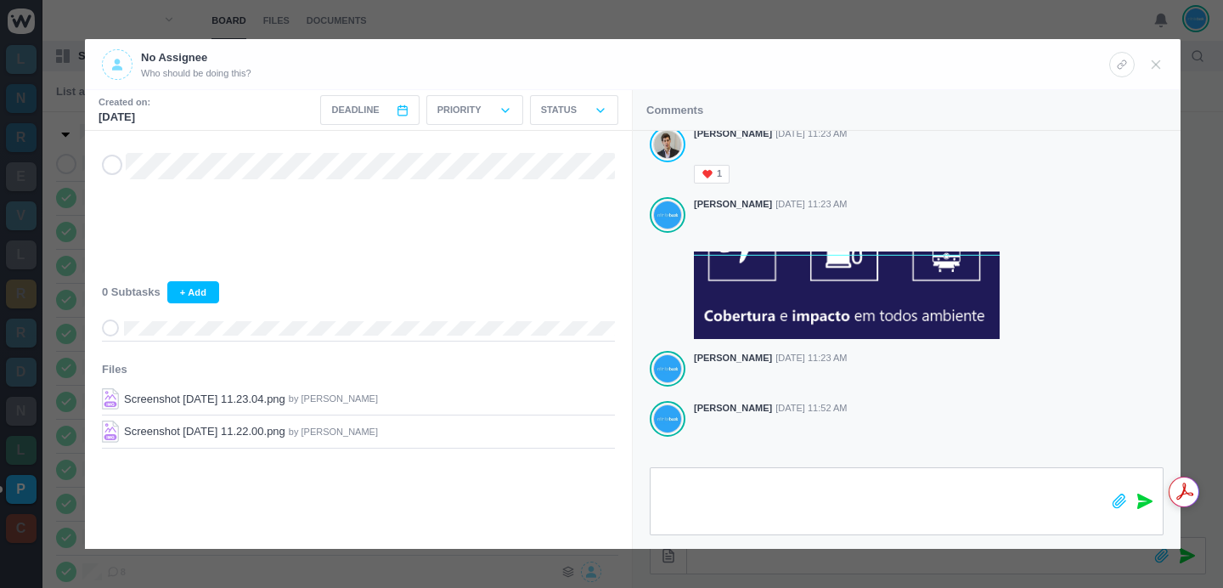
click at [654, 504] on div at bounding box center [875, 501] width 451 height 67
click at [1016, 535] on div at bounding box center [907, 475] width 548 height 149
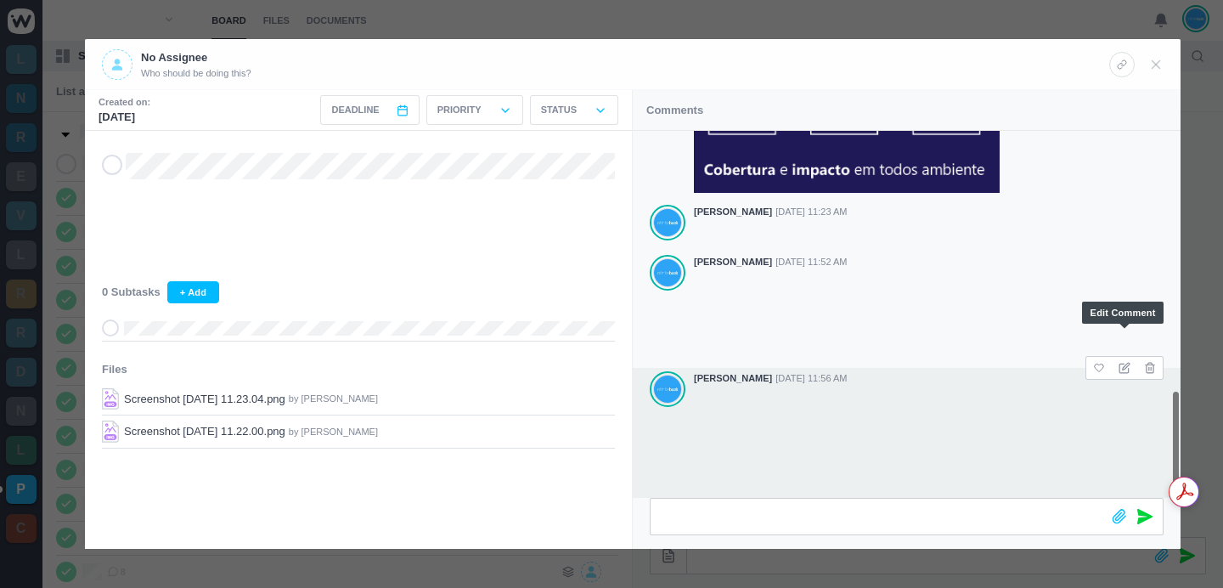
click at [1126, 362] on icon at bounding box center [1124, 368] width 12 height 12
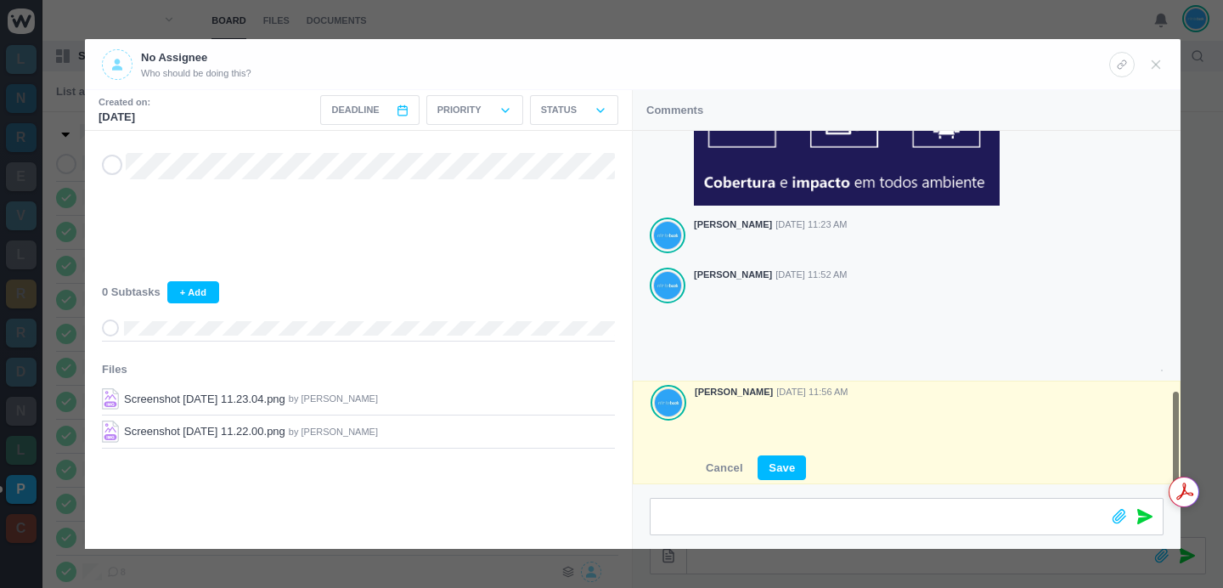
scroll to position [915, 0]
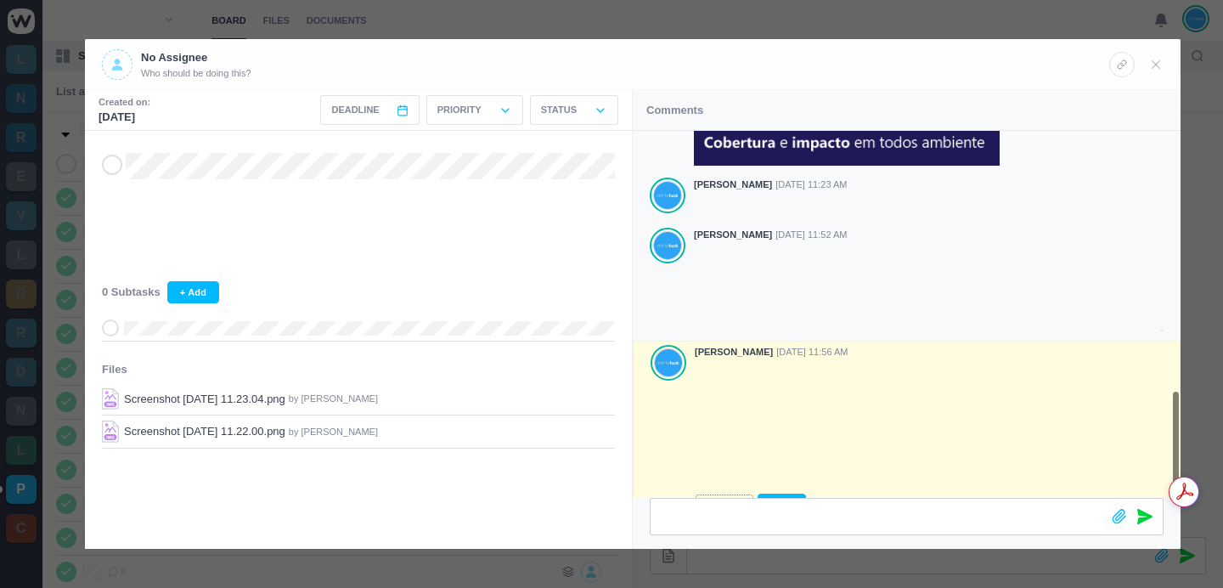
click at [713, 493] on button "Cancel" at bounding box center [724, 505] width 59 height 25
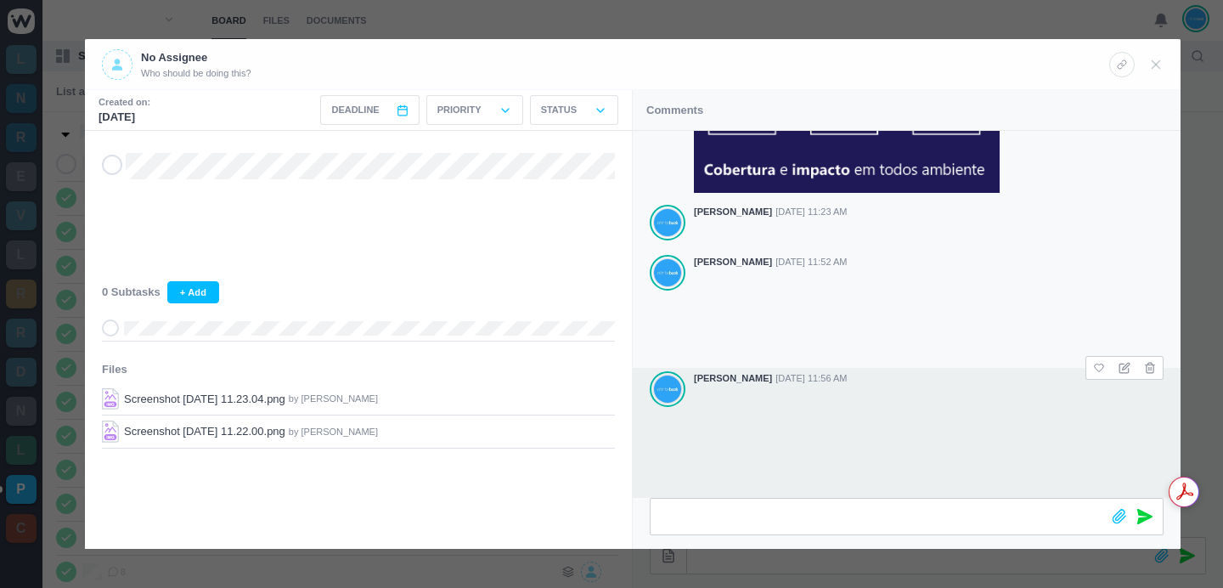
click at [421, 22] on div at bounding box center [611, 294] width 1223 height 588
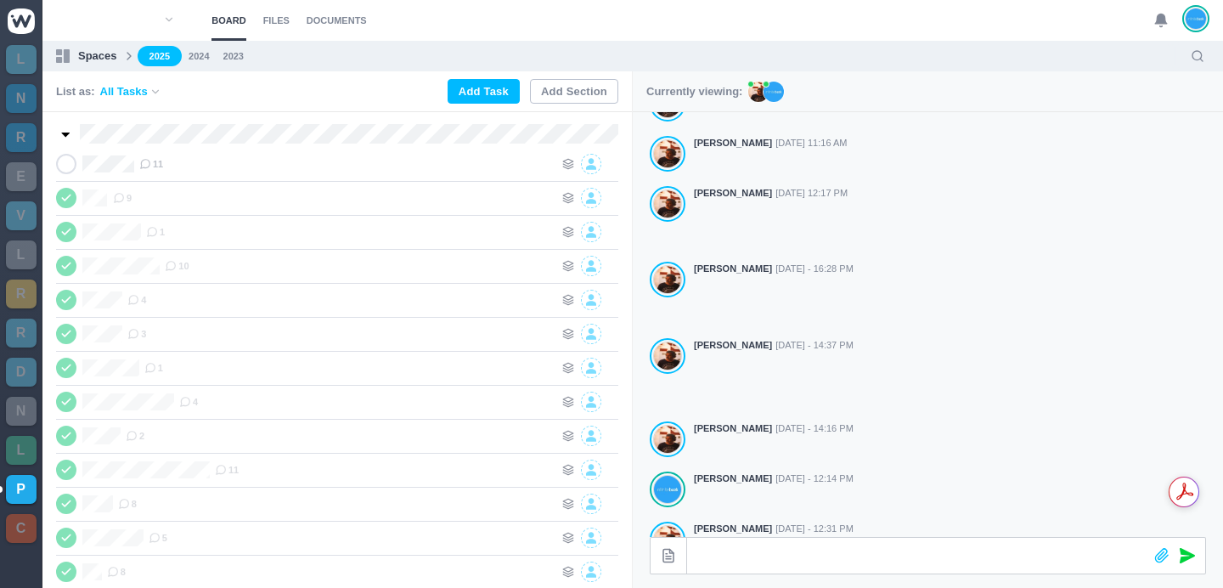
scroll to position [872, 0]
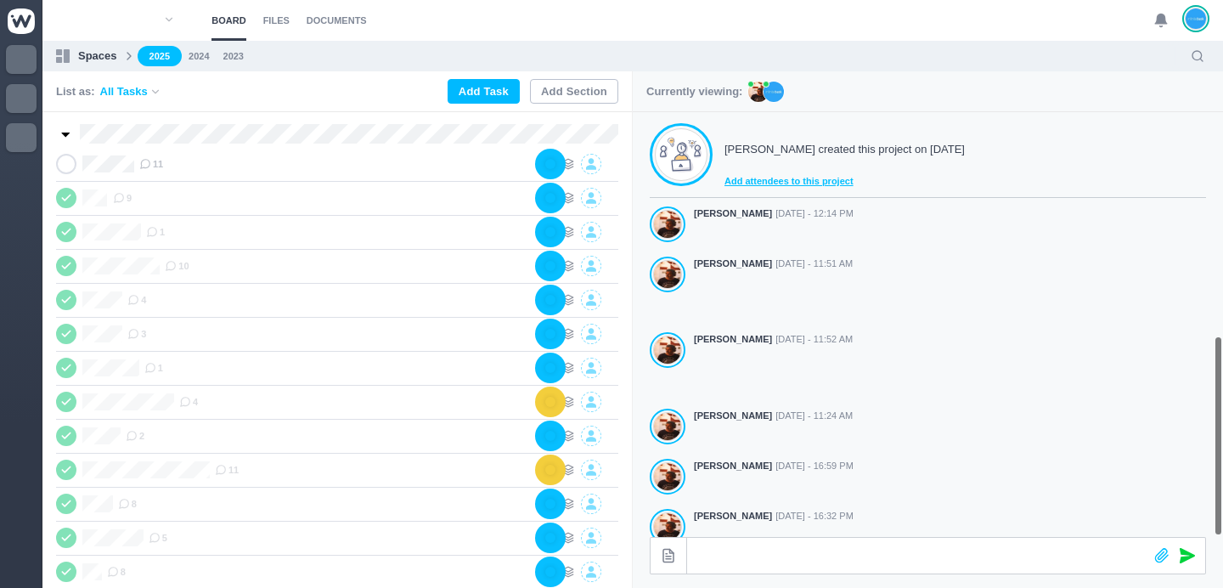
scroll to position [473, 0]
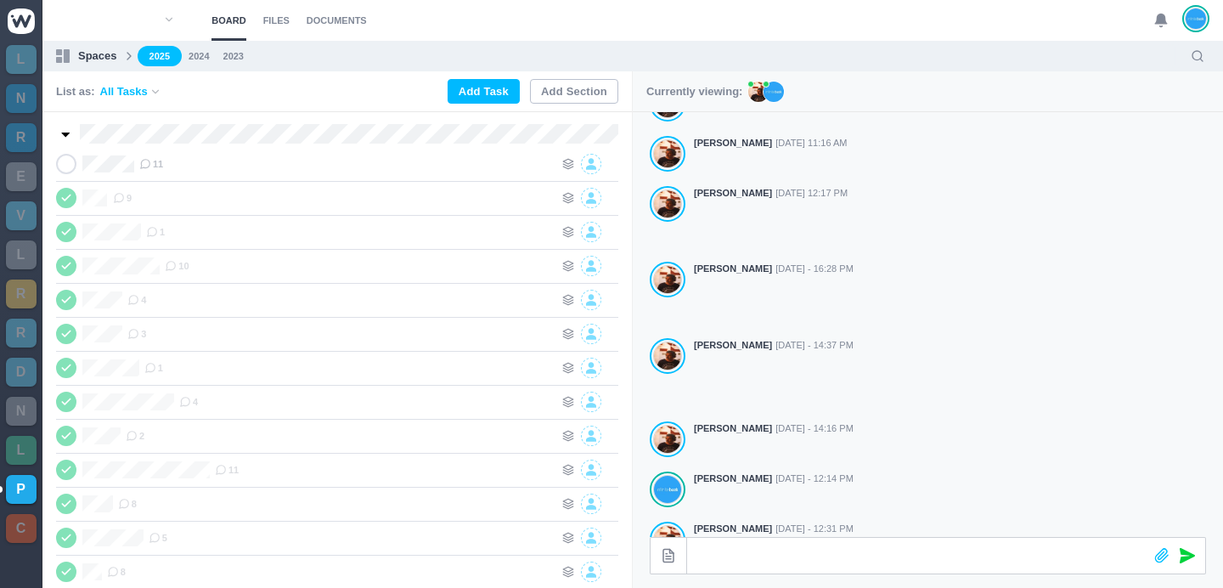
click at [870, 60] on ul "2025 2024 2023" at bounding box center [658, 56] width 1041 height 21
click at [140, 164] on icon at bounding box center [145, 164] width 12 height 12
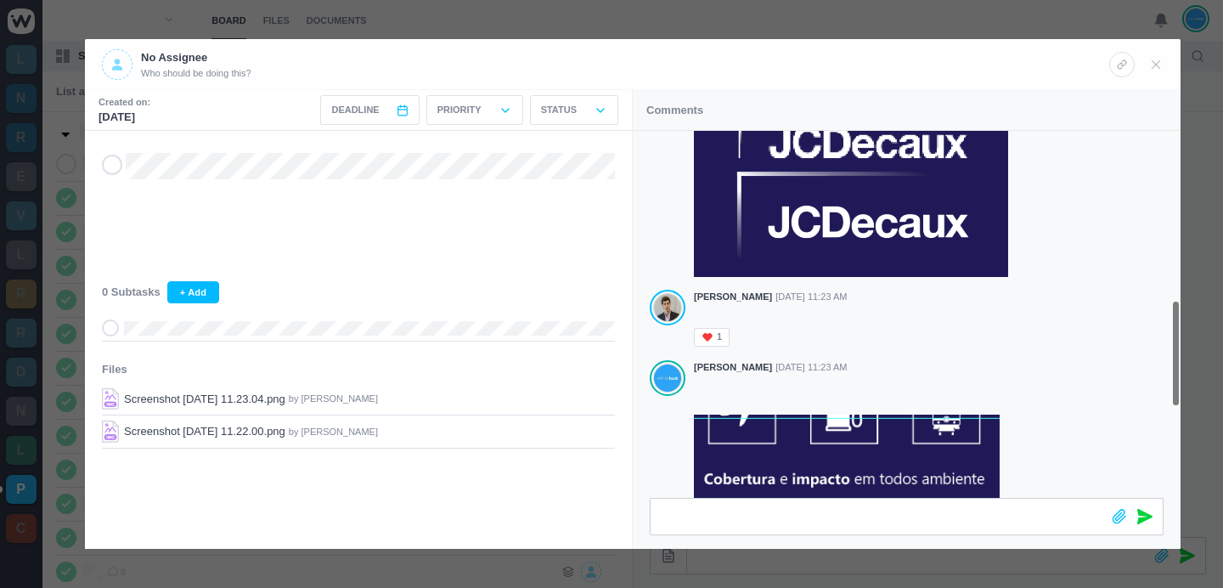
scroll to position [887, 0]
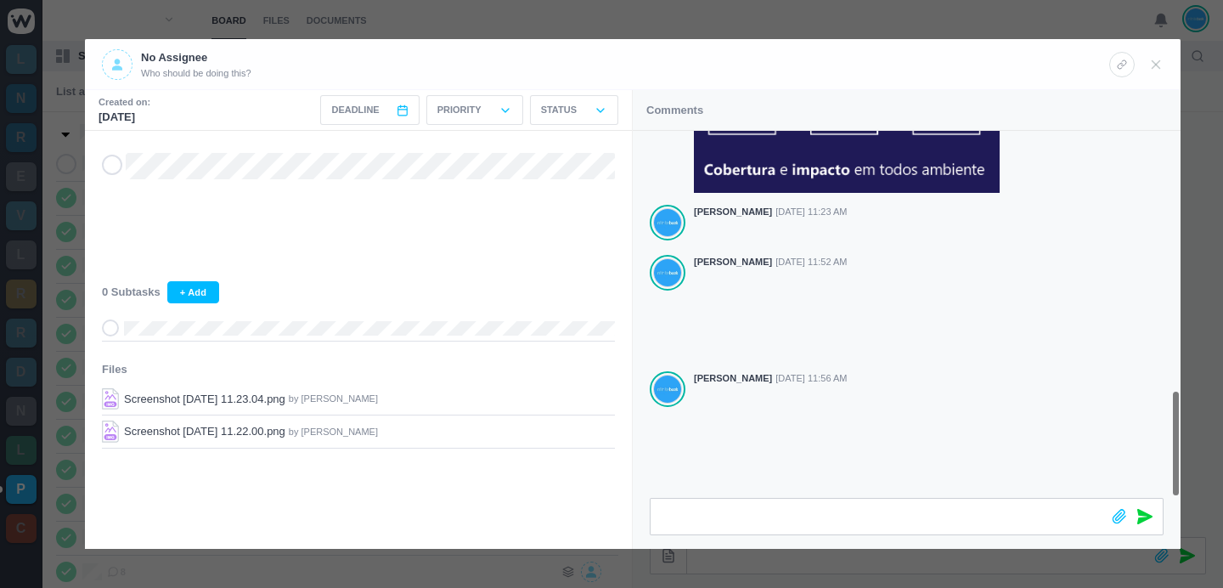
click at [673, 31] on div at bounding box center [611, 294] width 1223 height 588
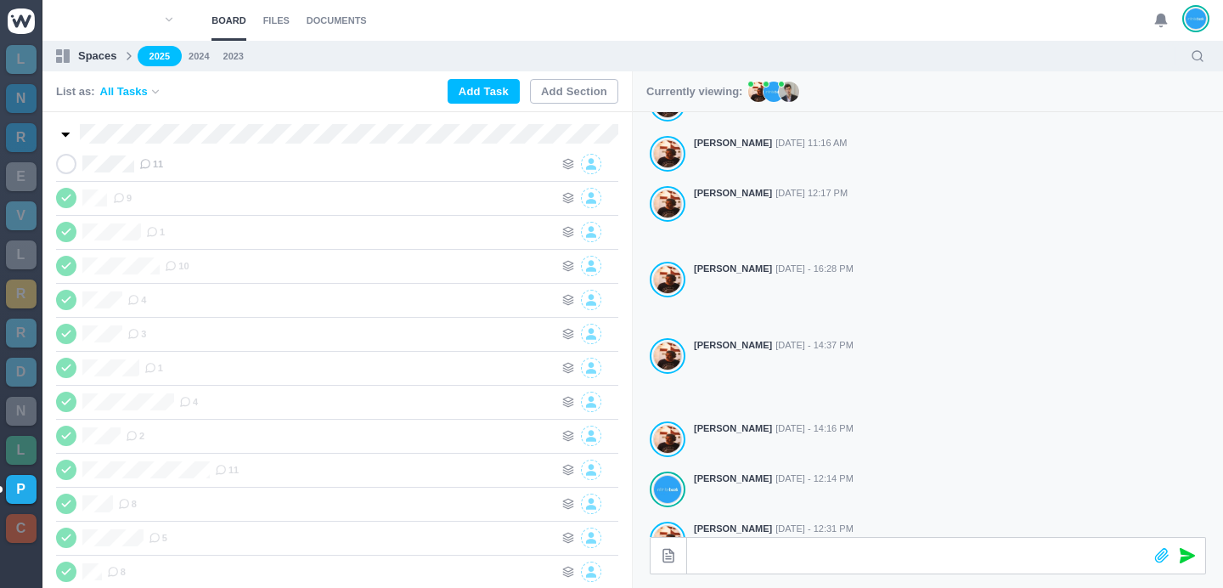
scroll to position [867, 0]
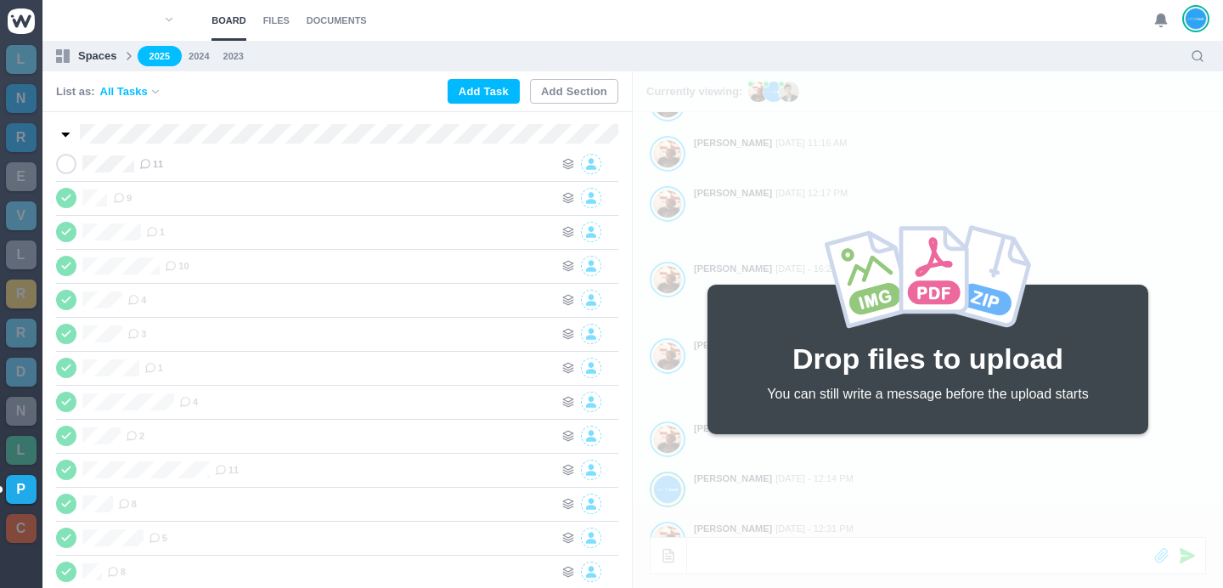
click at [763, 54] on ul "2025 2024 2023" at bounding box center [658, 56] width 1041 height 21
click at [757, 28] on section "Board Files Documents 0 Board Files Documents" at bounding box center [632, 20] width 1180 height 41
click at [874, 347] on h2 "Drop files to upload" at bounding box center [927, 358] width 321 height 43
click at [830, 477] on div "Drop files here Drop files to upload You can still write a message before the u…" at bounding box center [928, 329] width 590 height 516
click at [524, 25] on section "Board Files Documents 0 Board Files Documents" at bounding box center [632, 20] width 1180 height 41
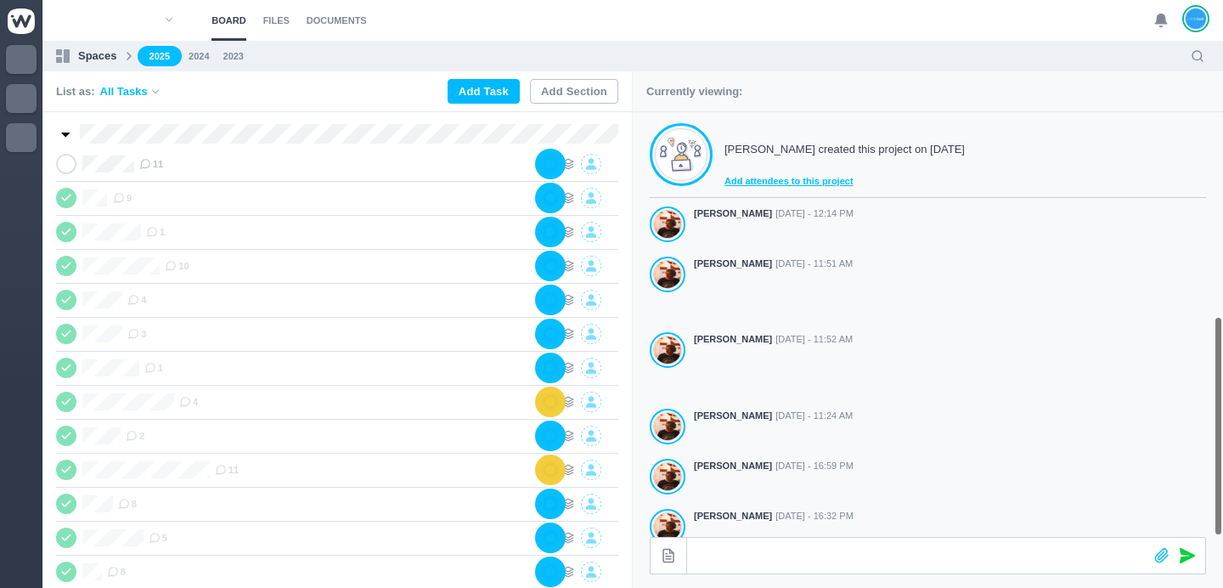
scroll to position [473, 0]
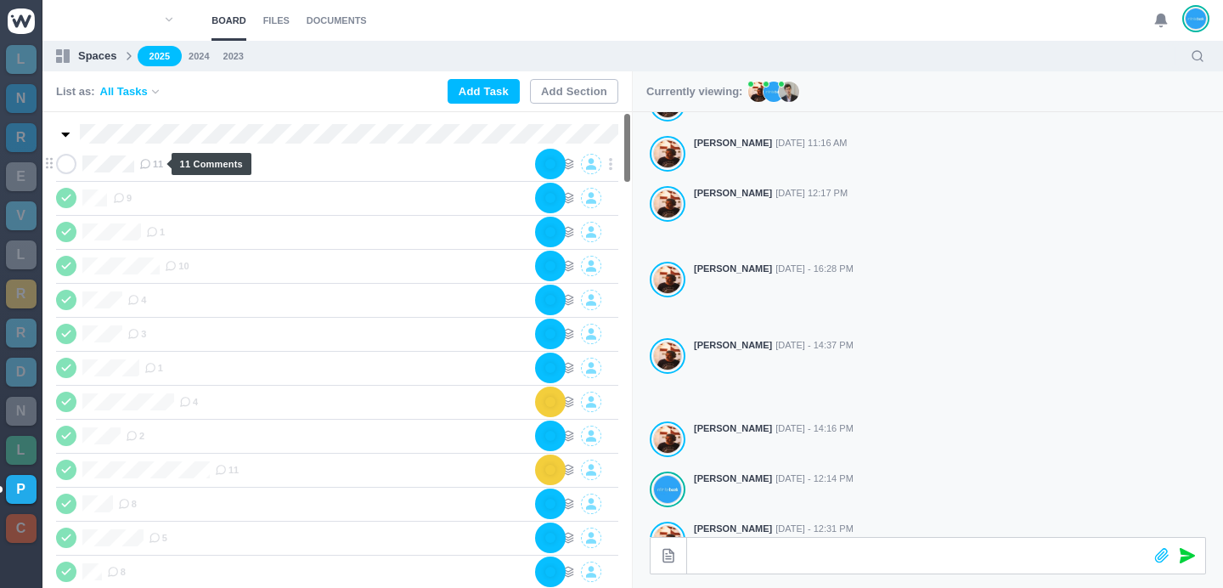
click at [154, 160] on span "11" at bounding box center [151, 164] width 24 height 14
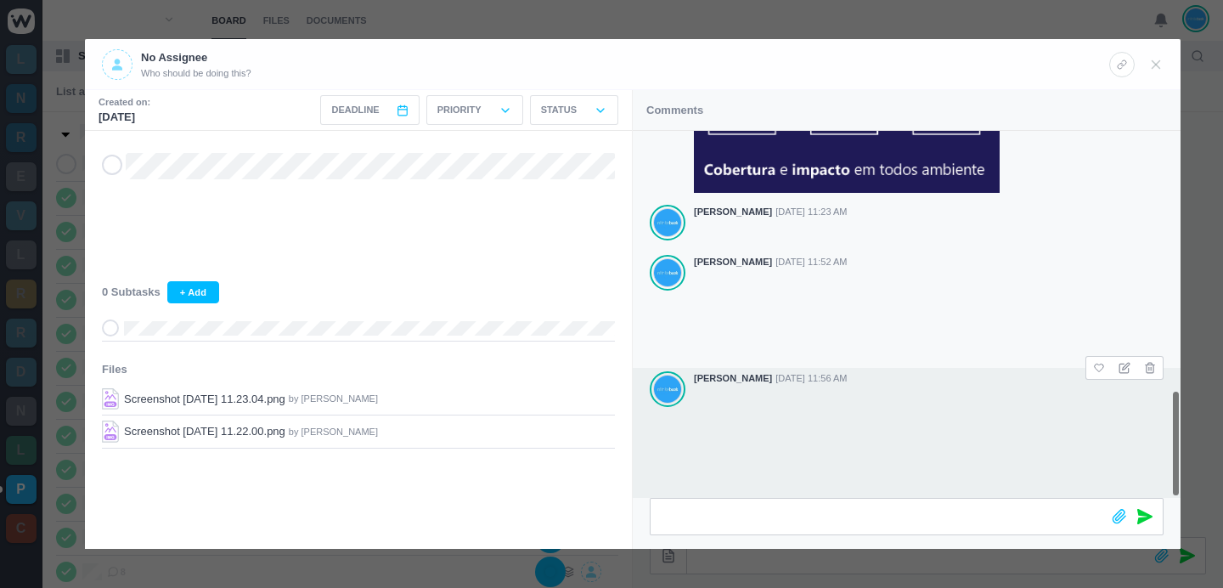
scroll to position [0, 0]
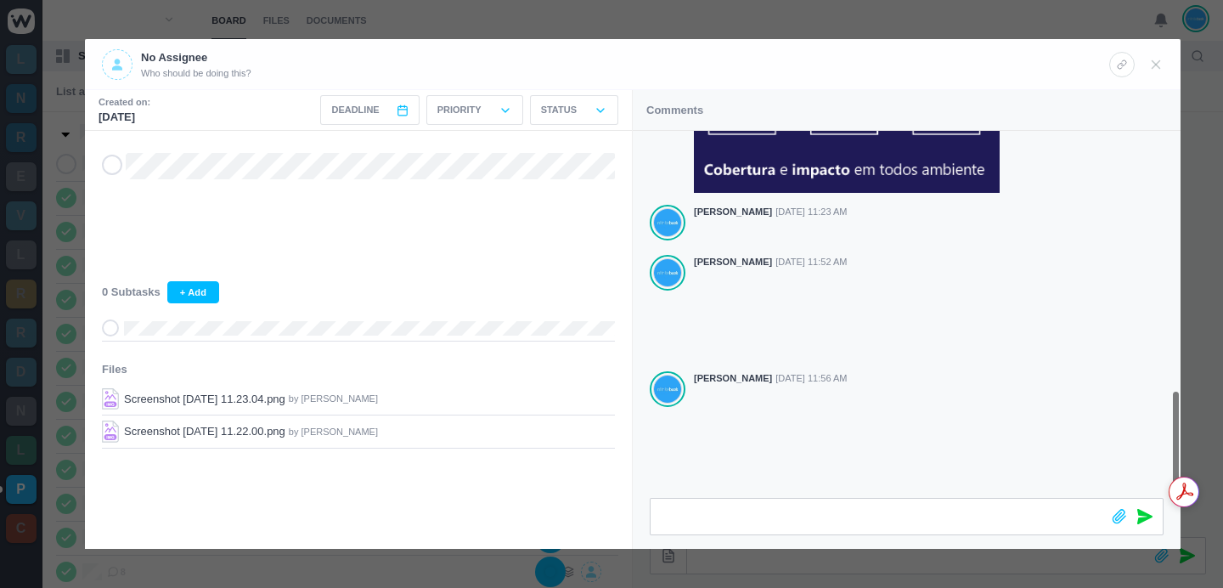
click at [725, 14] on div at bounding box center [611, 294] width 1223 height 588
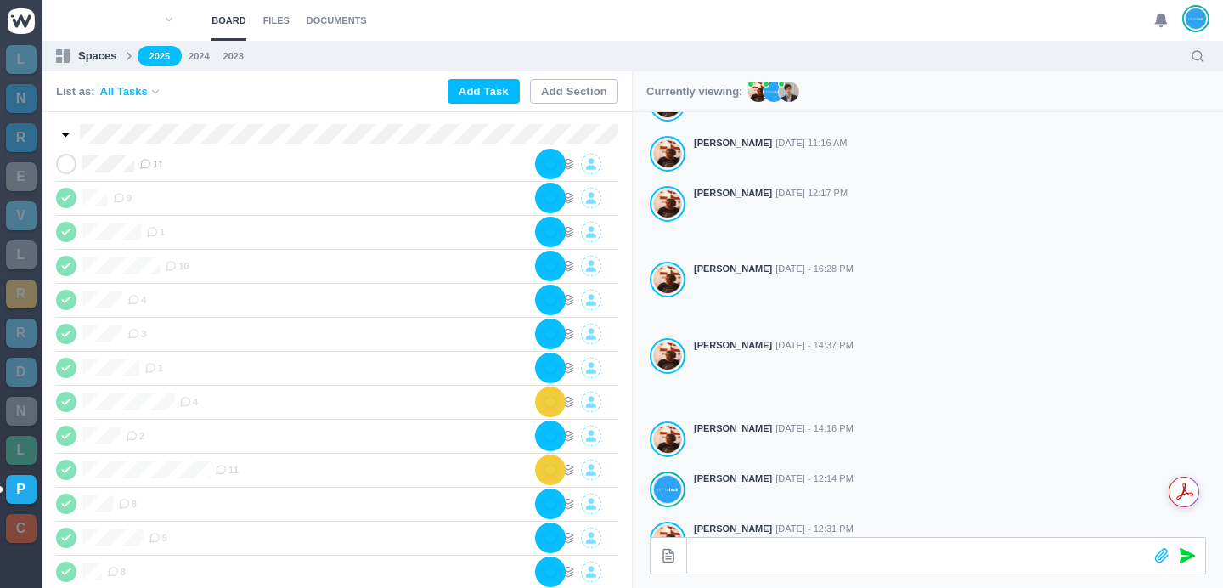
scroll to position [867, 0]
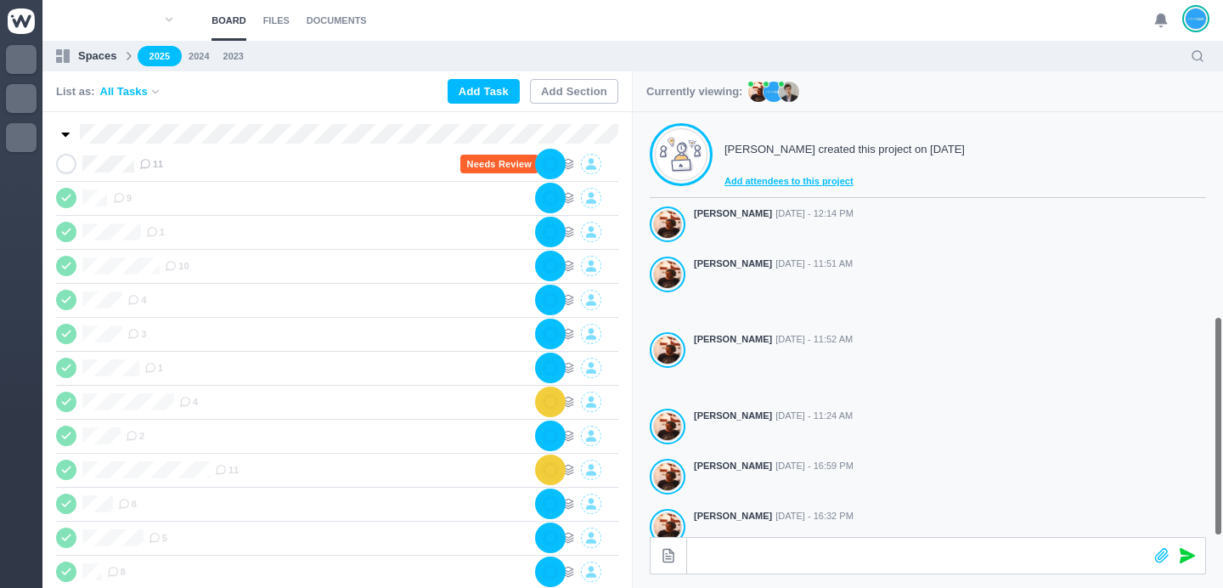
scroll to position [473, 0]
